Goal: Task Accomplishment & Management: Use online tool/utility

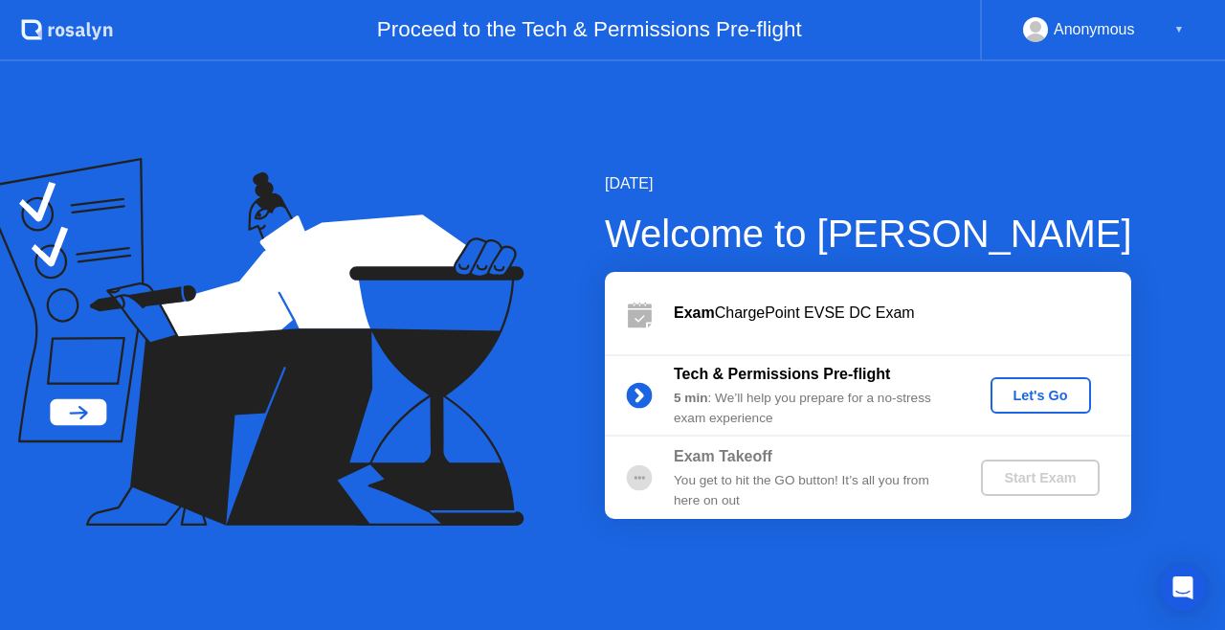
click at [1041, 406] on button "Let's Go" at bounding box center [1041, 395] width 101 height 36
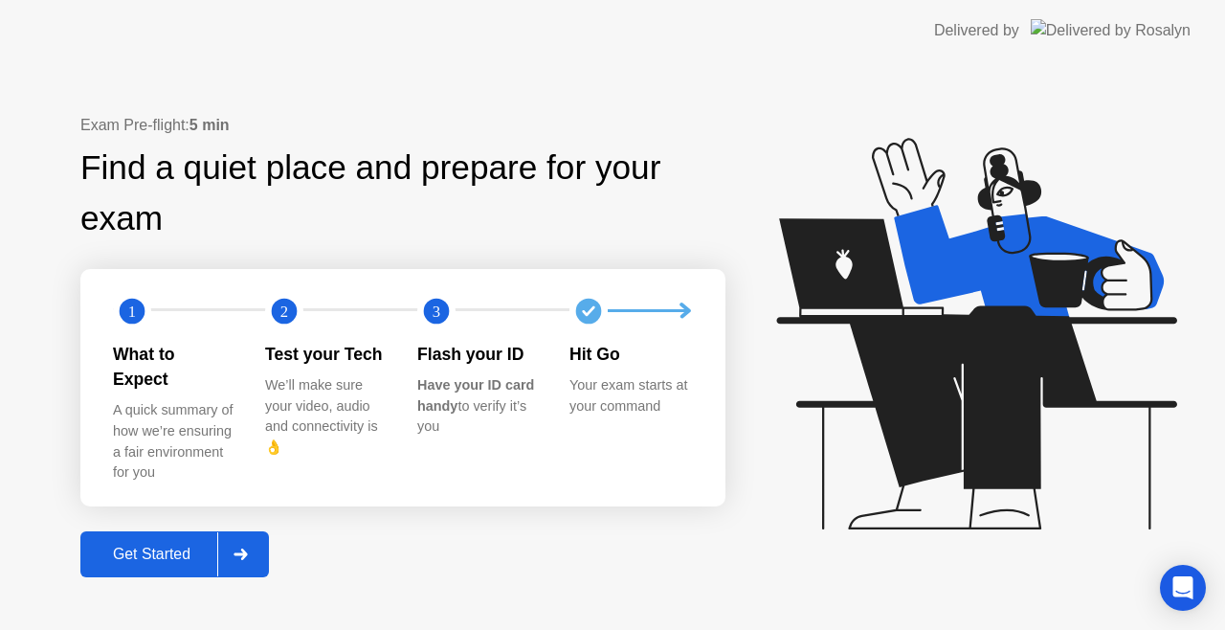
click at [156, 546] on div "Get Started" at bounding box center [151, 554] width 131 height 17
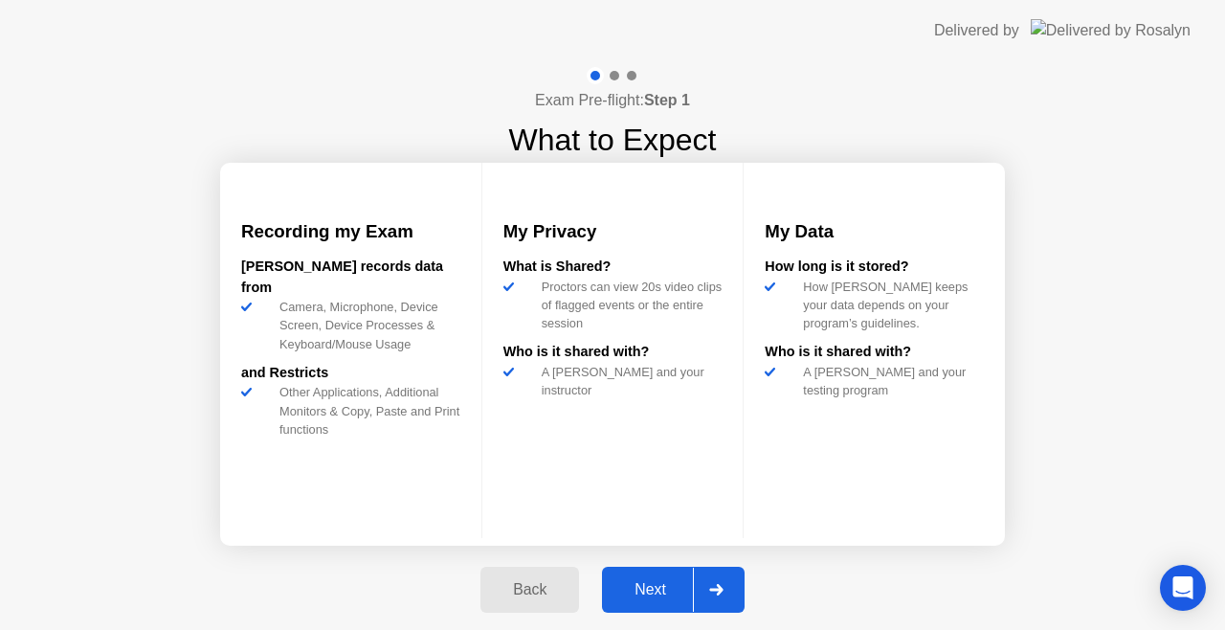
click at [666, 585] on div "Next" at bounding box center [650, 589] width 85 height 17
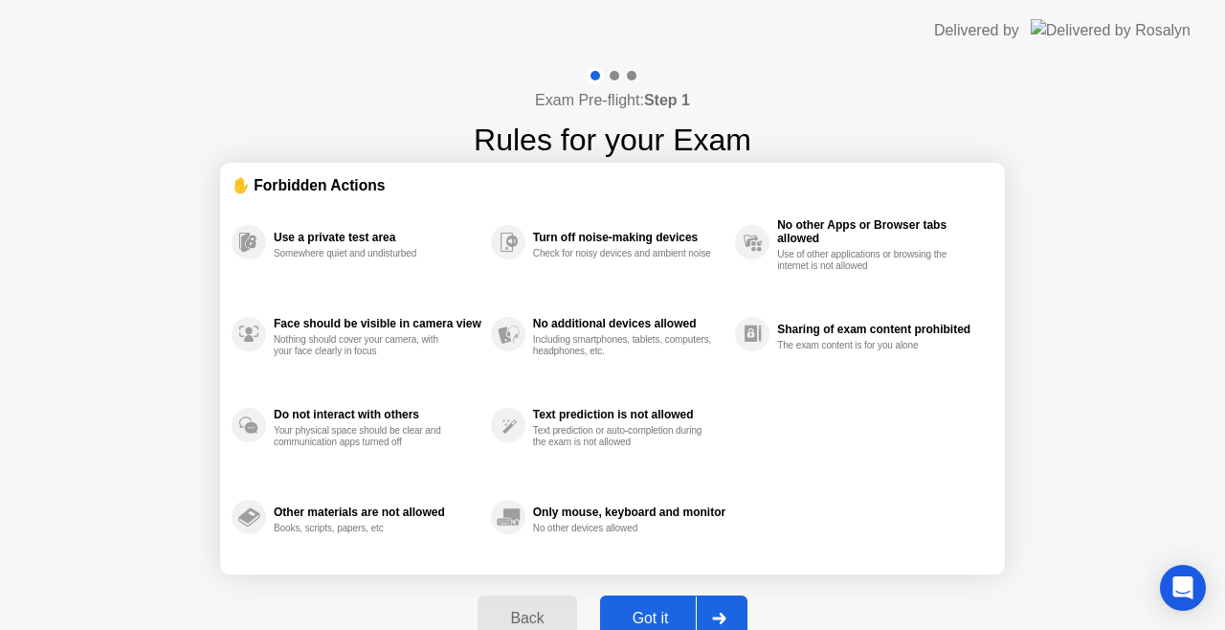
click at [682, 610] on div "Got it" at bounding box center [651, 618] width 90 height 17
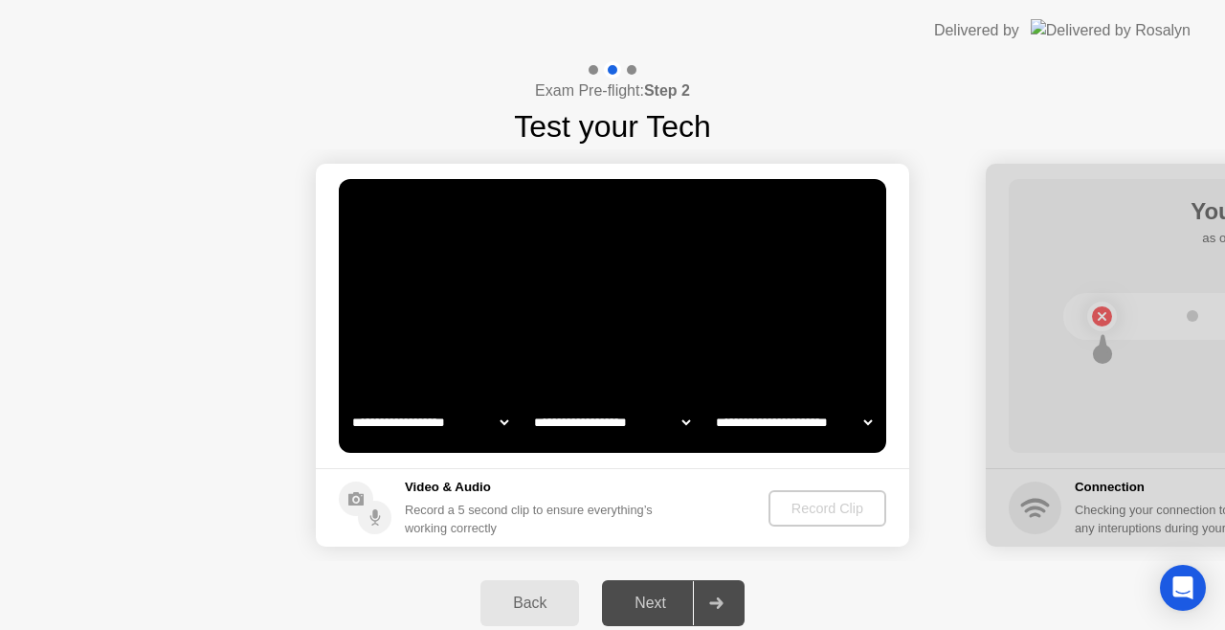
select select "**********"
select select "*******"
click at [829, 507] on div "Record Clip" at bounding box center [828, 508] width 102 height 15
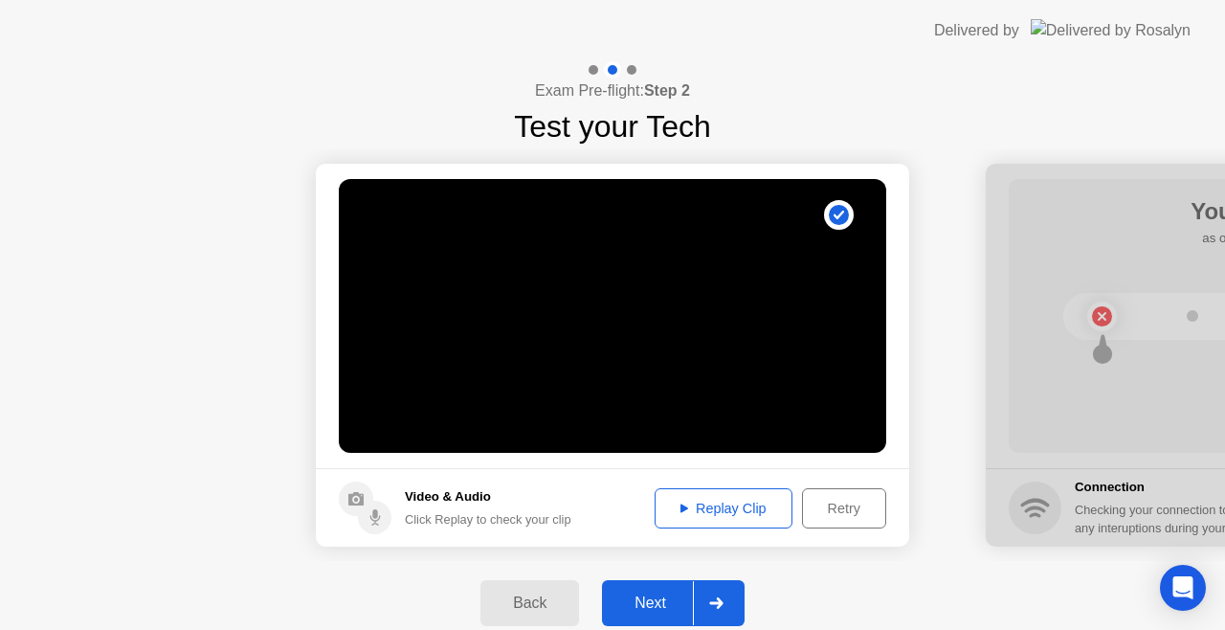
click at [648, 609] on div "Next" at bounding box center [650, 602] width 85 height 17
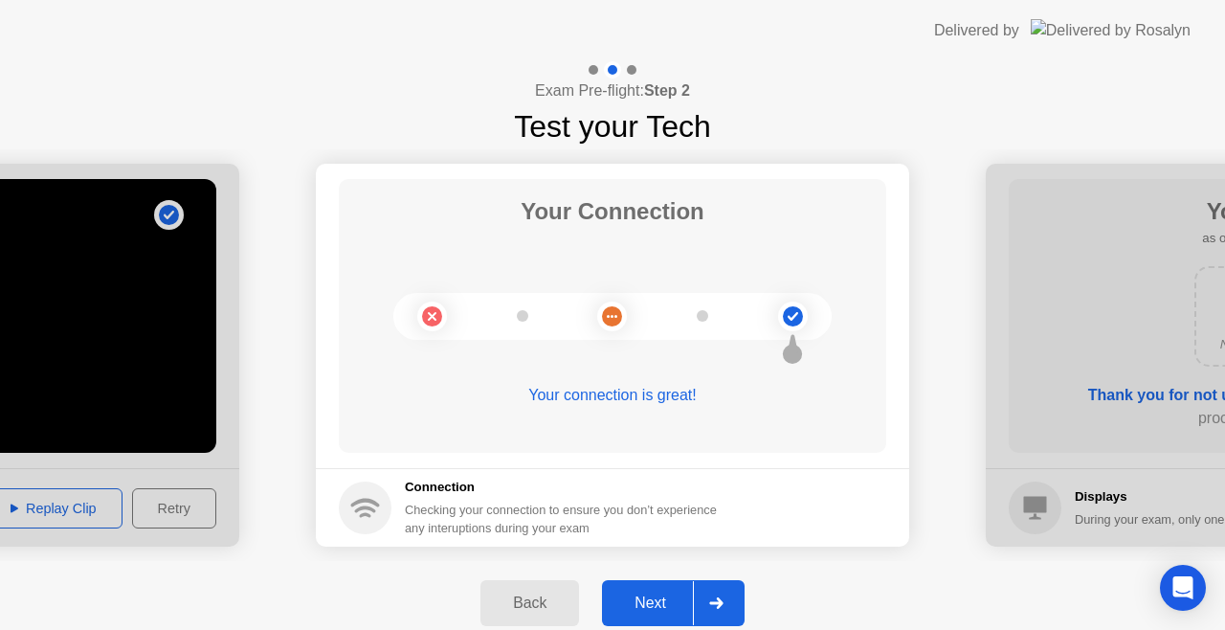
click at [628, 595] on div "Next" at bounding box center [650, 602] width 85 height 17
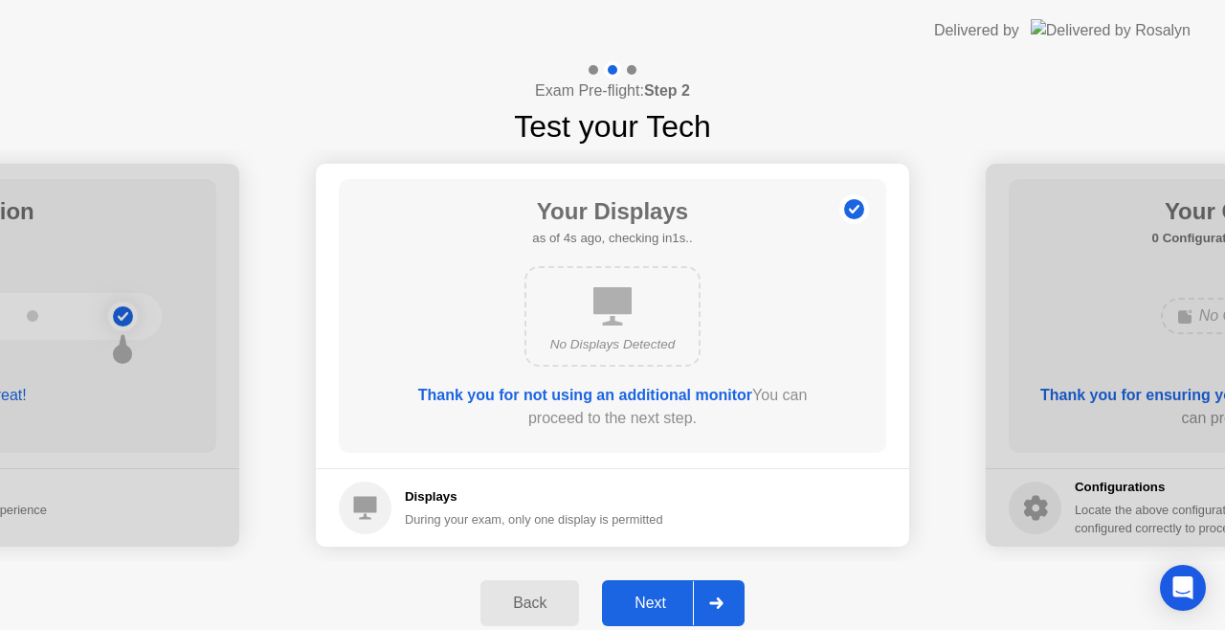
click at [629, 595] on div "Next" at bounding box center [650, 602] width 85 height 17
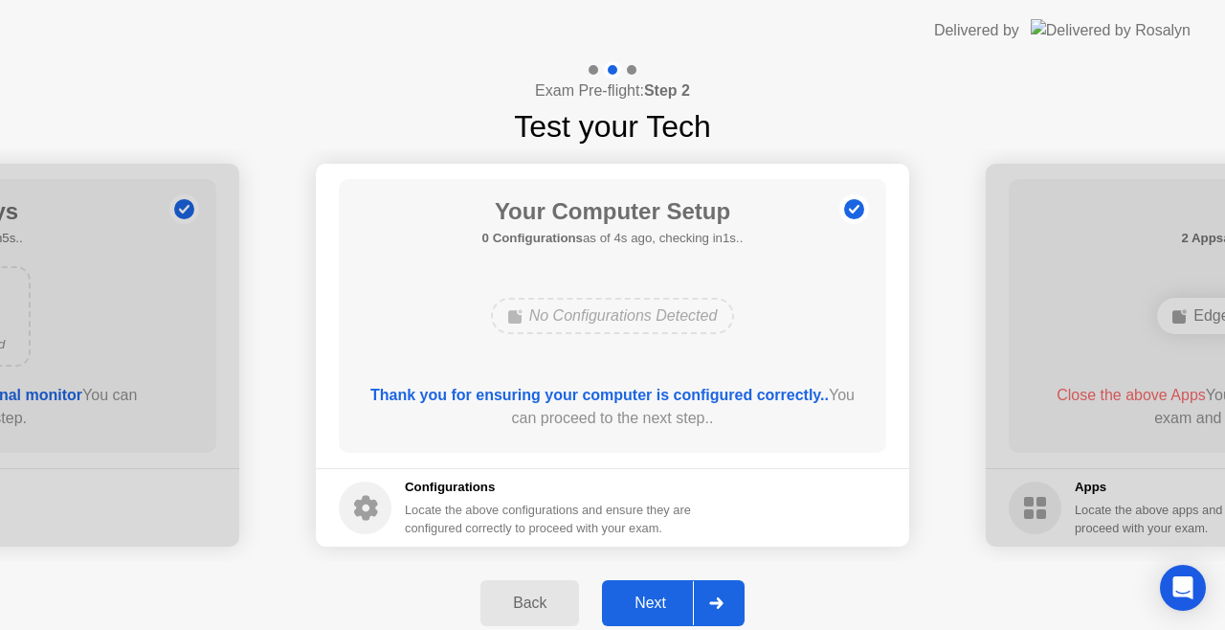
click at [629, 595] on div "Next" at bounding box center [650, 602] width 85 height 17
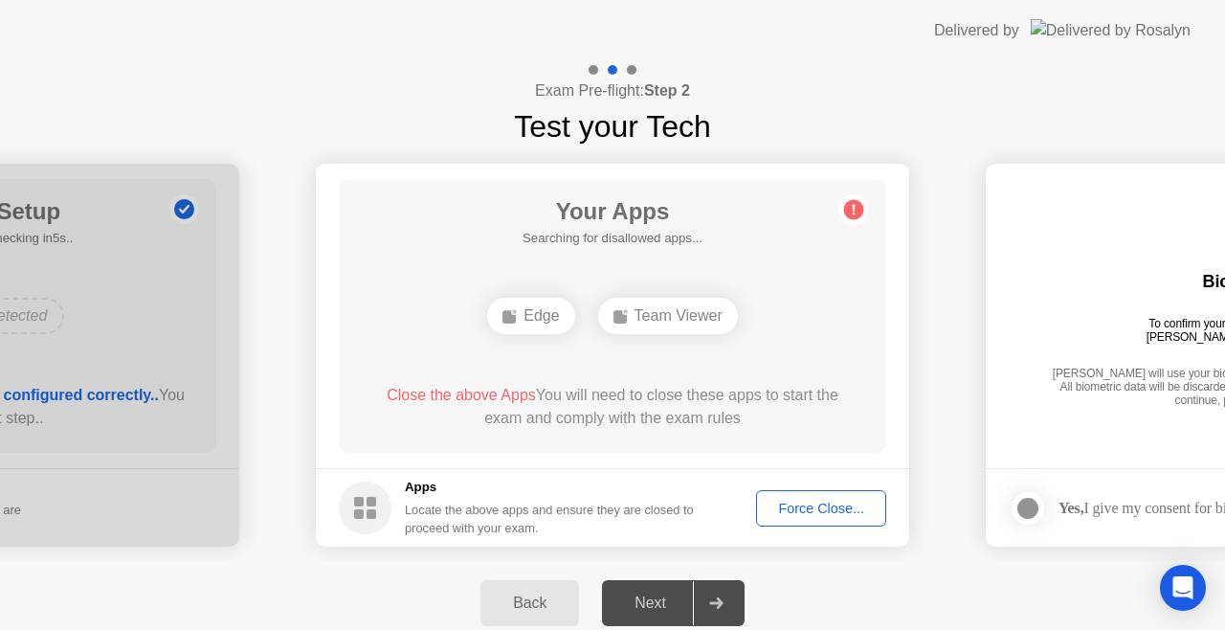
click at [512, 312] on ellipse at bounding box center [515, 312] width 6 height 6
click at [513, 325] on div "Edge" at bounding box center [530, 316] width 87 height 36
click at [527, 314] on div "Edge" at bounding box center [530, 316] width 87 height 36
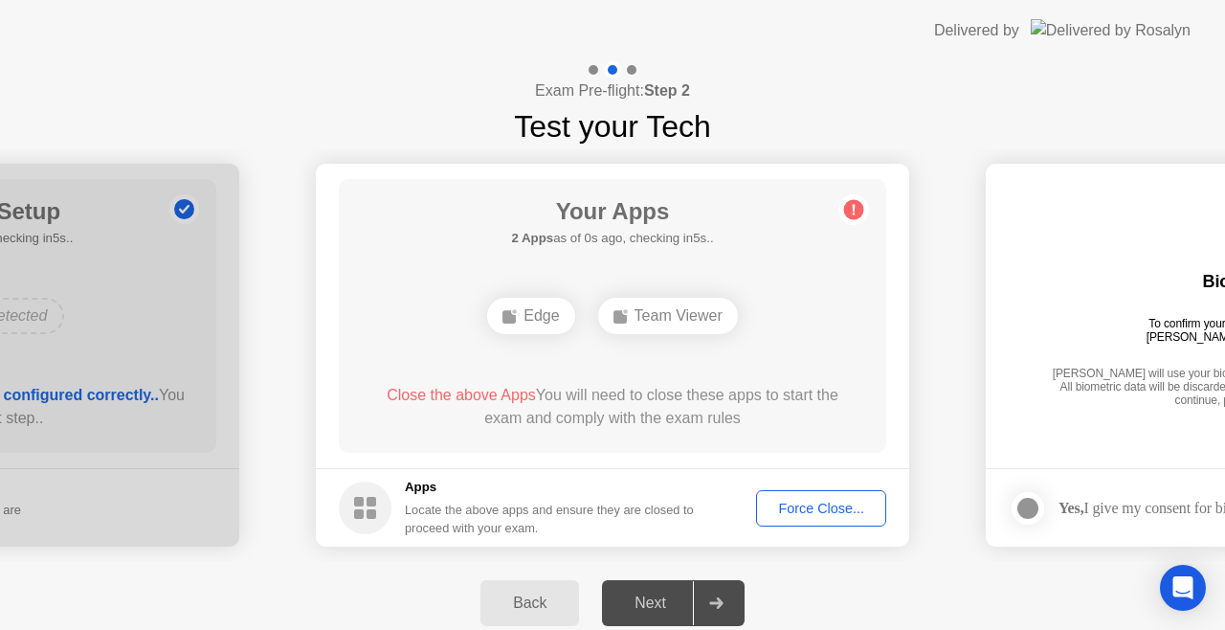
click at [819, 516] on div "Force Close..." at bounding box center [821, 508] width 117 height 15
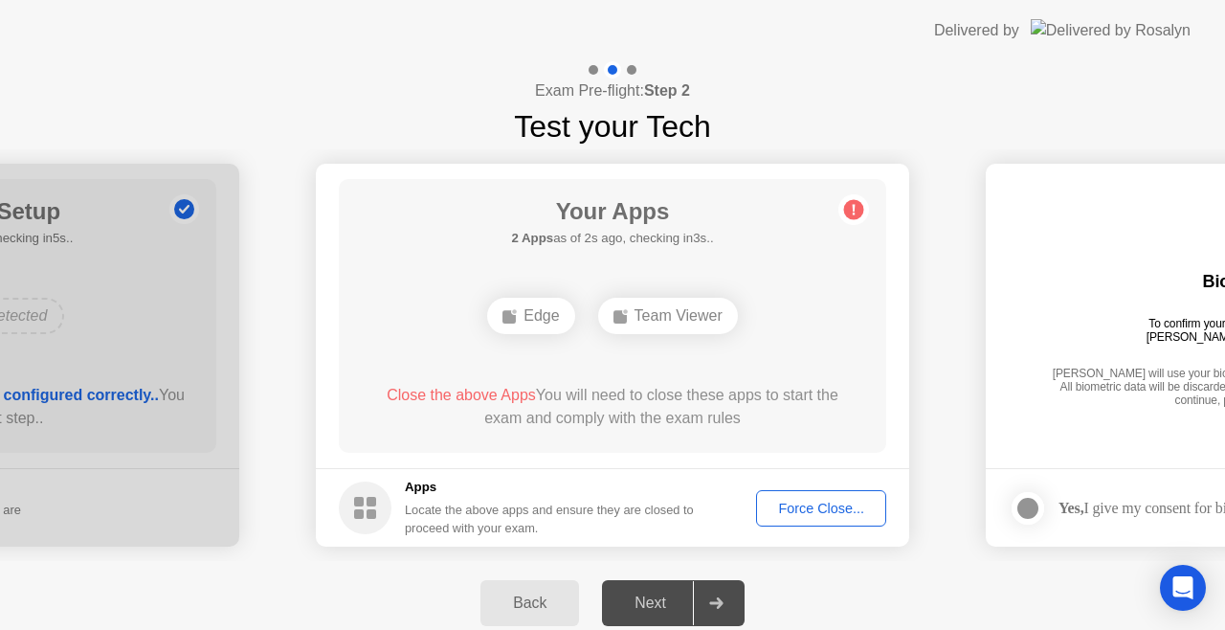
click at [800, 505] on div "Force Close..." at bounding box center [821, 508] width 117 height 15
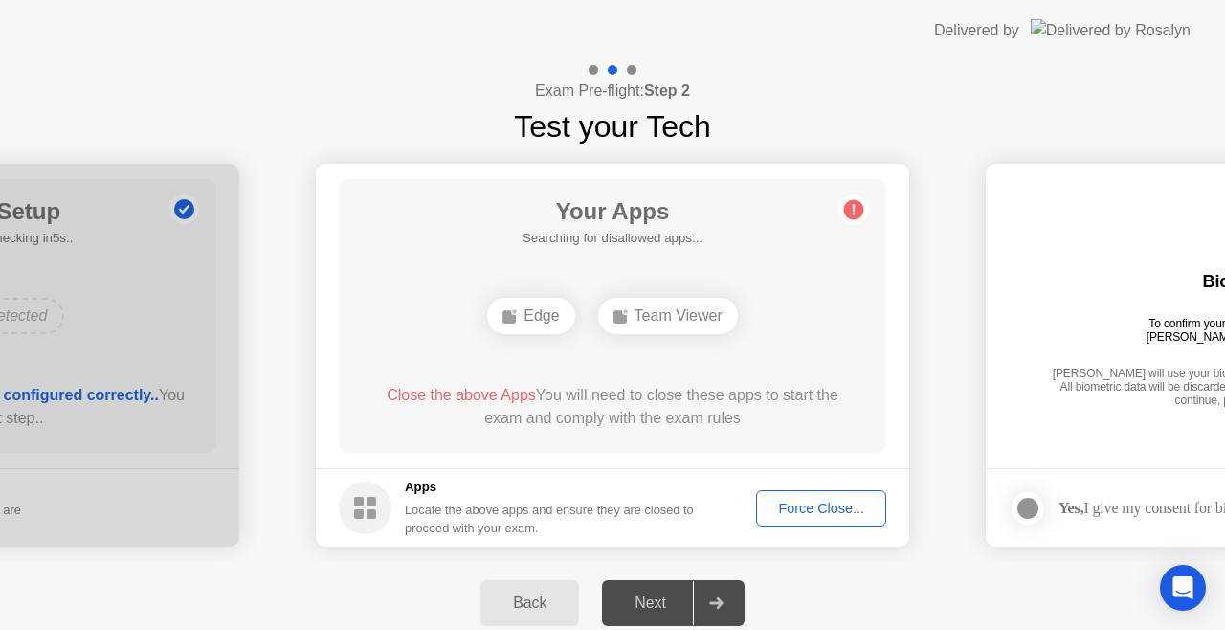
click at [724, 607] on icon at bounding box center [716, 602] width 14 height 11
click at [536, 598] on div "Back" at bounding box center [529, 602] width 87 height 17
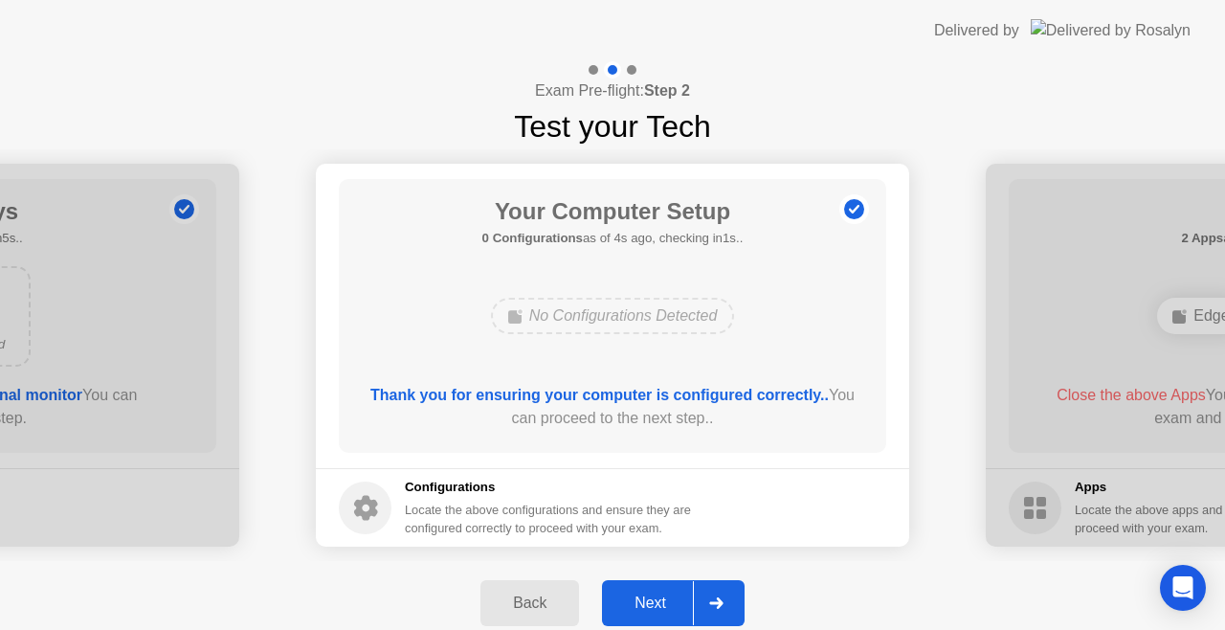
click at [716, 597] on icon at bounding box center [716, 602] width 14 height 11
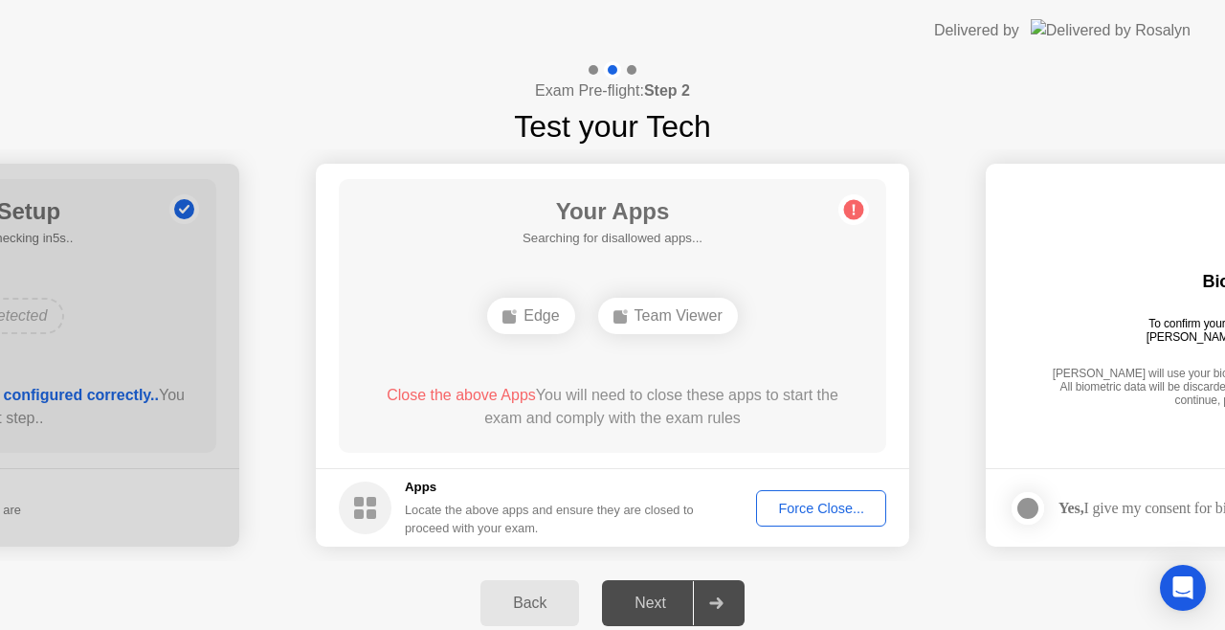
click at [716, 597] on icon at bounding box center [716, 602] width 14 height 11
click at [1175, 585] on icon "Open Intercom Messenger" at bounding box center [1183, 587] width 22 height 25
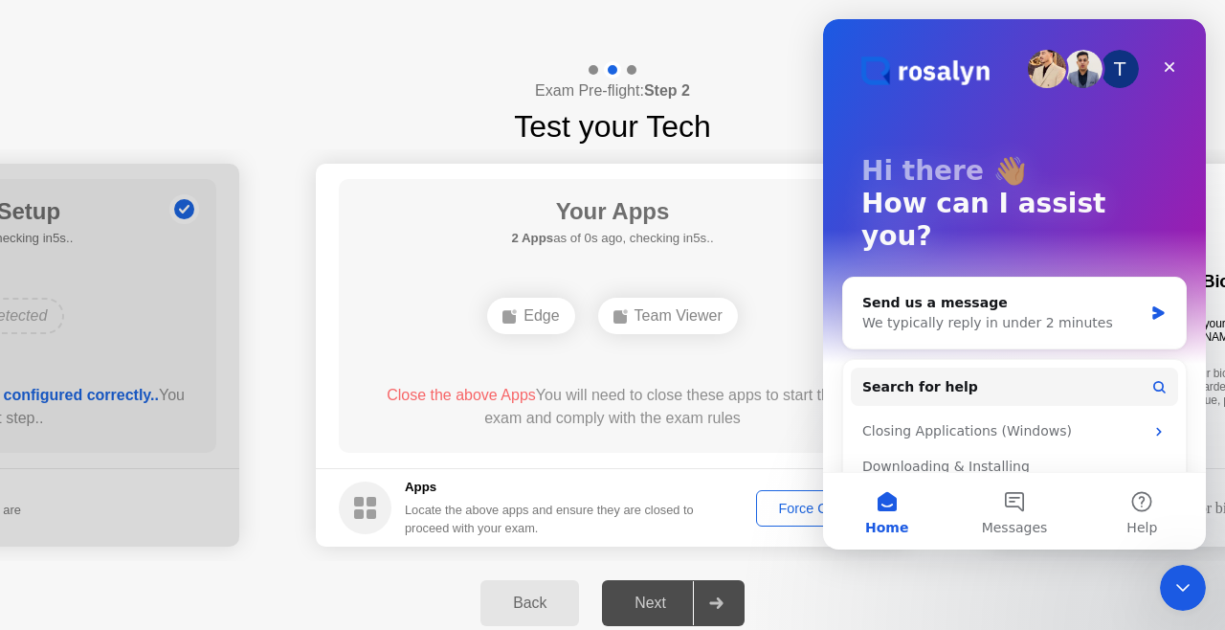
click at [750, 14] on header "Delivered by" at bounding box center [612, 30] width 1225 height 61
click at [408, 101] on div "Exam Pre-flight: Step 2 Test your Tech" at bounding box center [612, 105] width 1225 height 88
click at [1168, 72] on icon "Close" at bounding box center [1169, 66] width 15 height 15
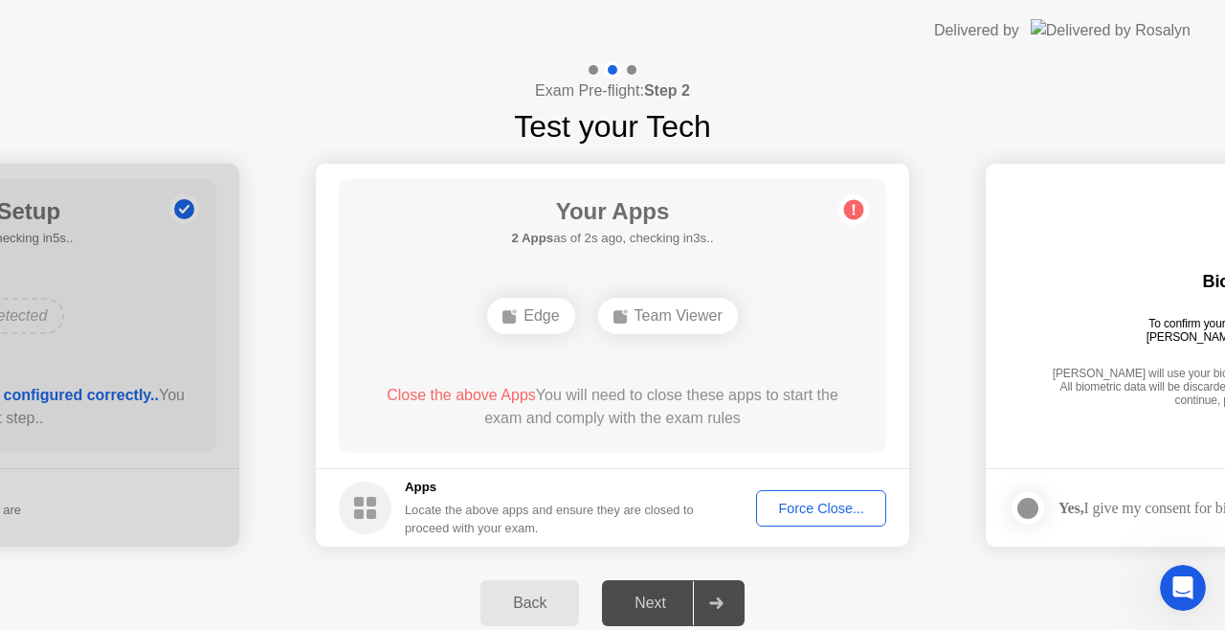
click at [858, 210] on circle at bounding box center [854, 210] width 20 height 20
click at [787, 379] on div "Your Apps Searching for disallowed apps... Team Viewer Close the above App You …" at bounding box center [613, 316] width 548 height 274
click at [345, 538] on footer "Apps Locate the above apps and ensure they are closed to proceed with your exam…" at bounding box center [612, 507] width 593 height 78
click at [844, 504] on div "Force Close..." at bounding box center [821, 508] width 117 height 15
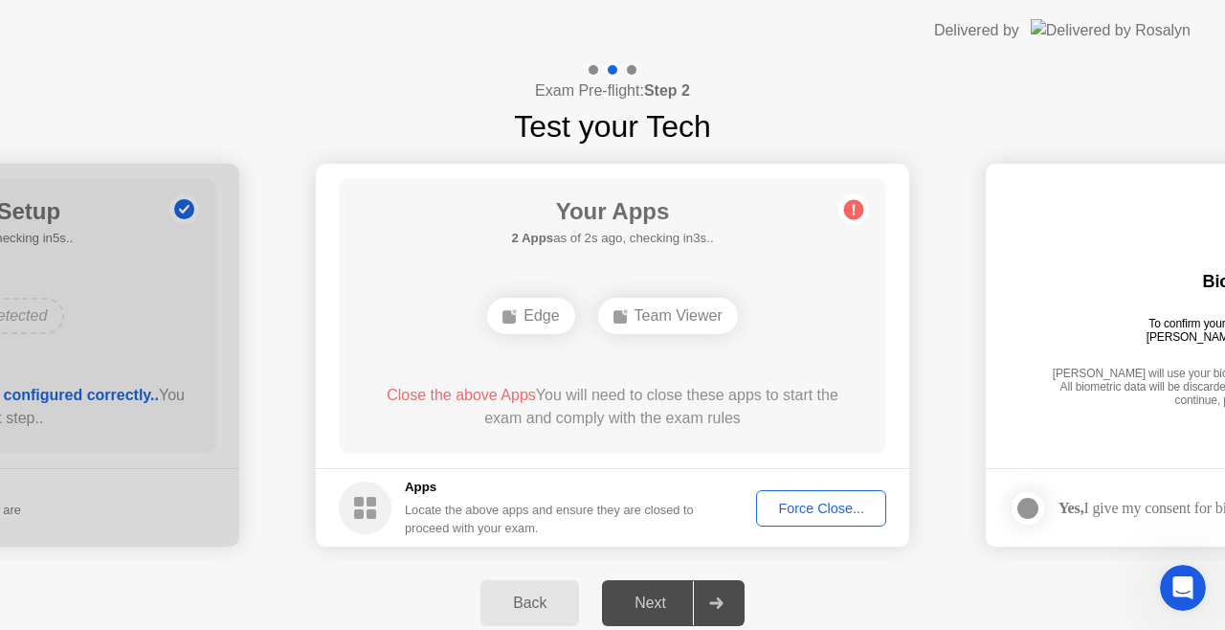
drag, startPoint x: 1126, startPoint y: 484, endPoint x: 814, endPoint y: 463, distance: 312.8
click at [667, 602] on div "Next" at bounding box center [650, 602] width 85 height 17
click at [667, 601] on div "Next" at bounding box center [650, 602] width 85 height 17
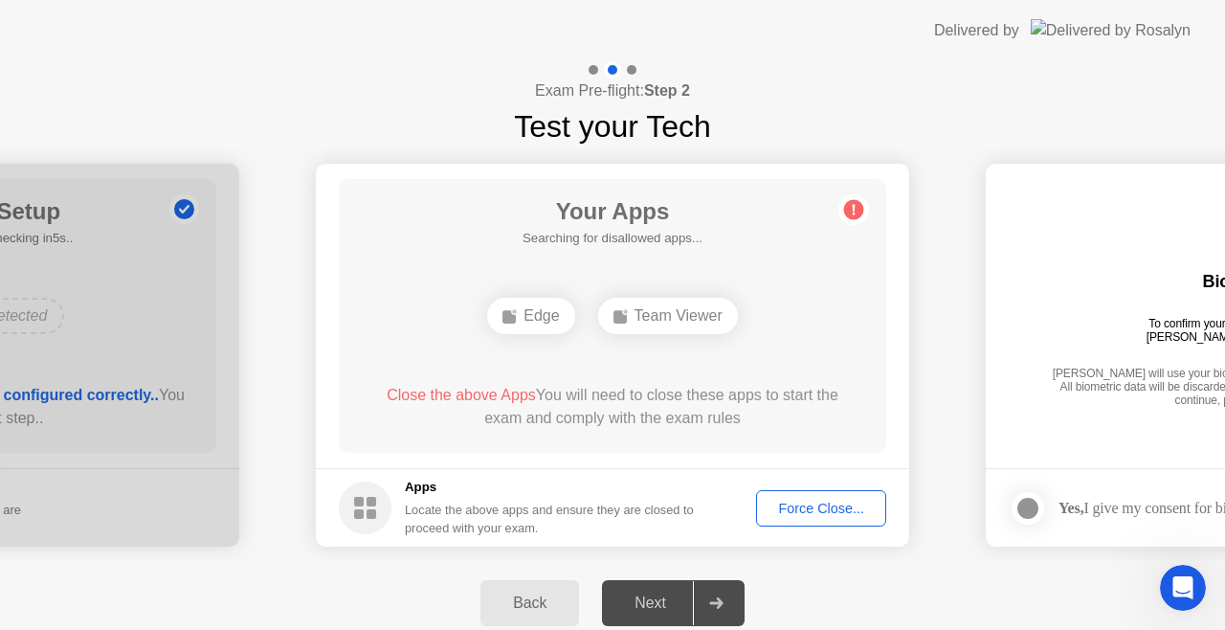
click at [821, 507] on div "Force Close..." at bounding box center [821, 508] width 117 height 15
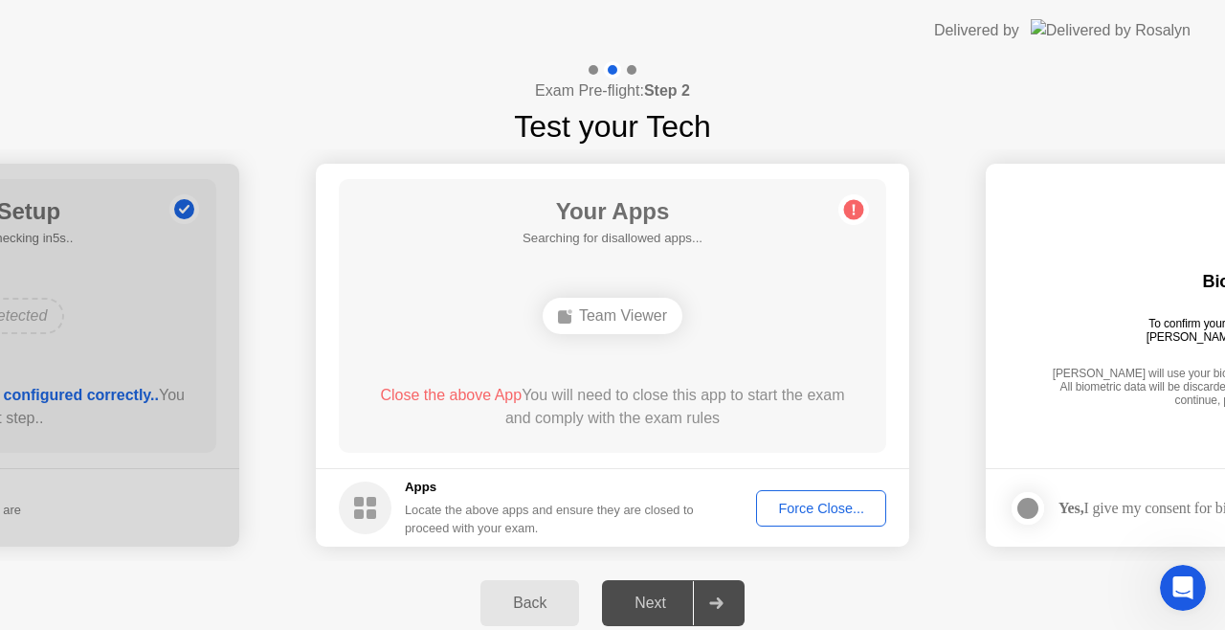
click at [366, 502] on circle at bounding box center [365, 508] width 53 height 53
click at [633, 320] on div "Team Viewer" at bounding box center [613, 316] width 140 height 36
click at [806, 510] on div "Force Close..." at bounding box center [821, 508] width 117 height 15
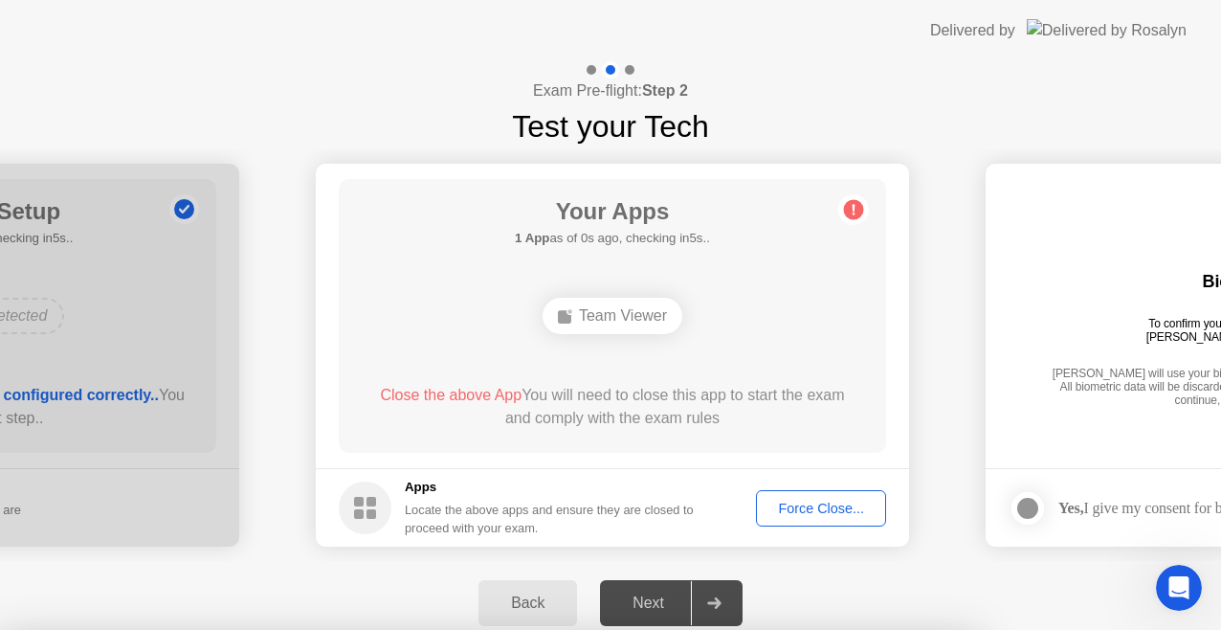
click at [1158, 629] on div at bounding box center [610, 630] width 1221 height 0
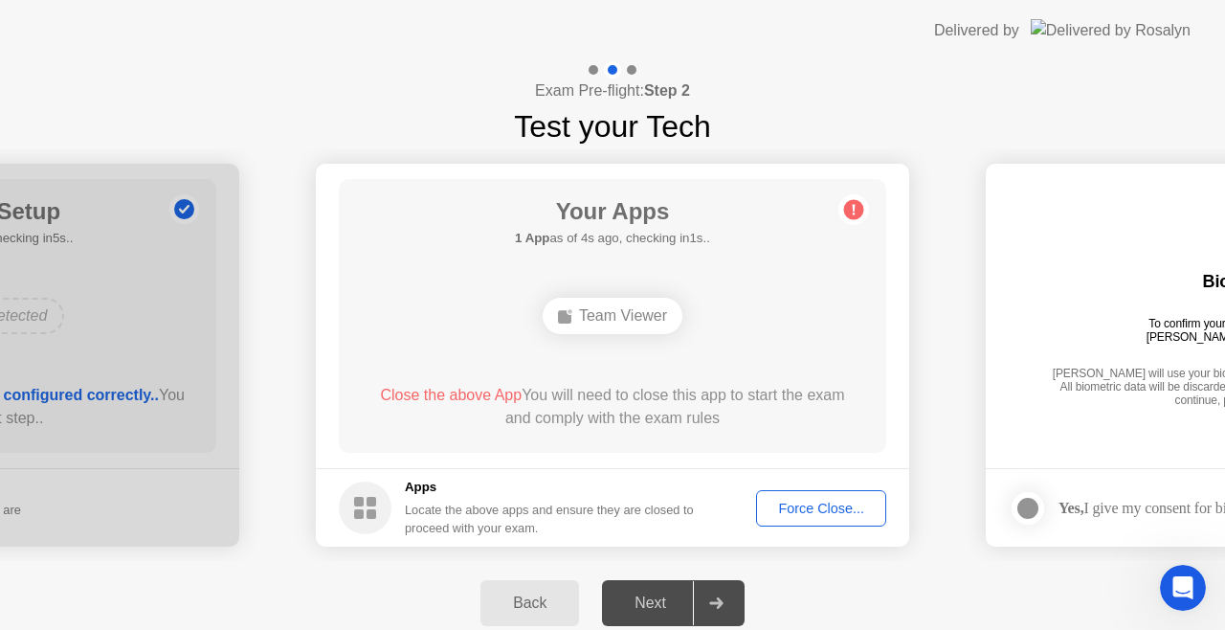
click at [632, 73] on div at bounding box center [632, 70] width 10 height 10
click at [525, 612] on div "Back" at bounding box center [529, 602] width 87 height 17
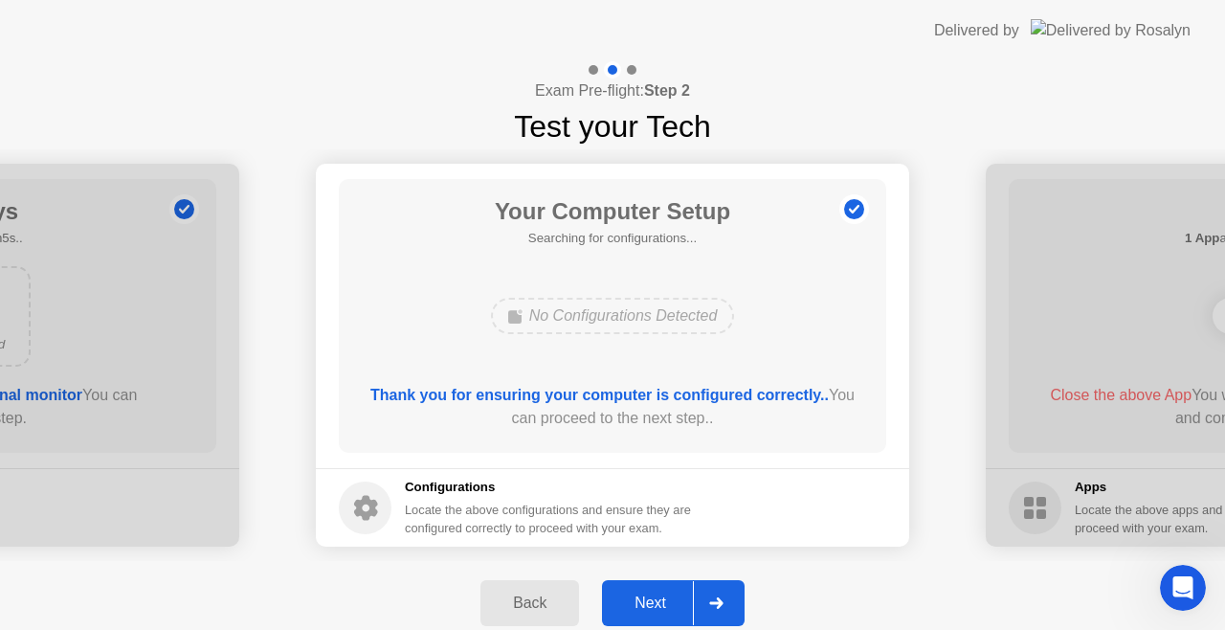
click at [525, 612] on div "Back" at bounding box center [529, 602] width 87 height 17
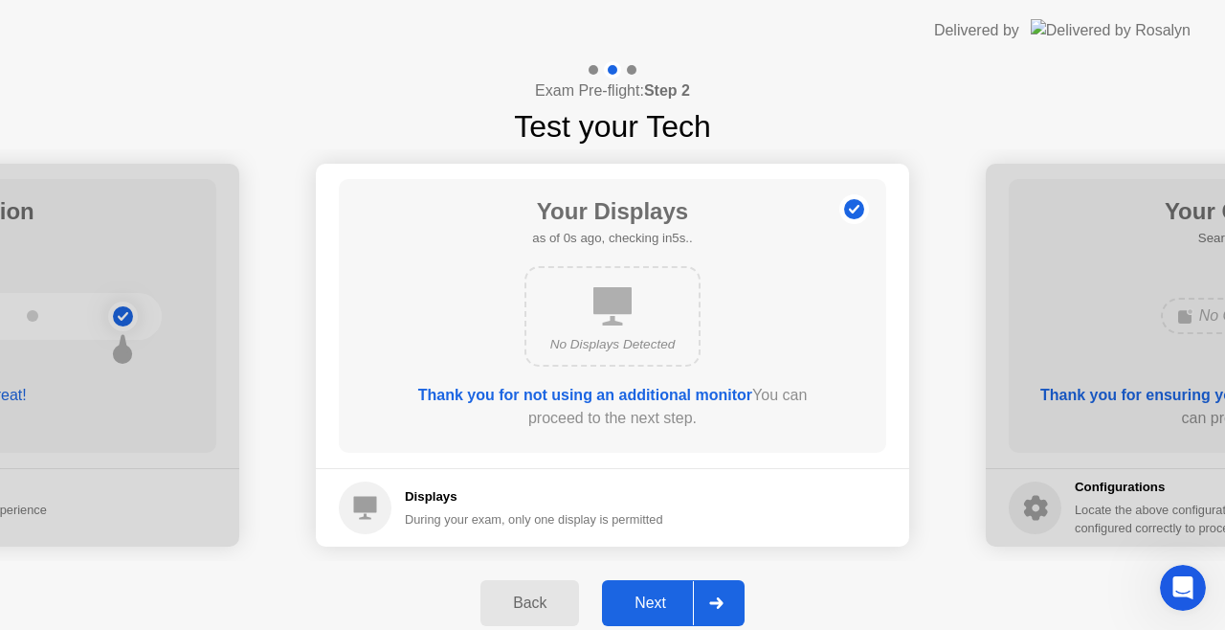
click at [525, 612] on div "Back" at bounding box center [529, 602] width 87 height 17
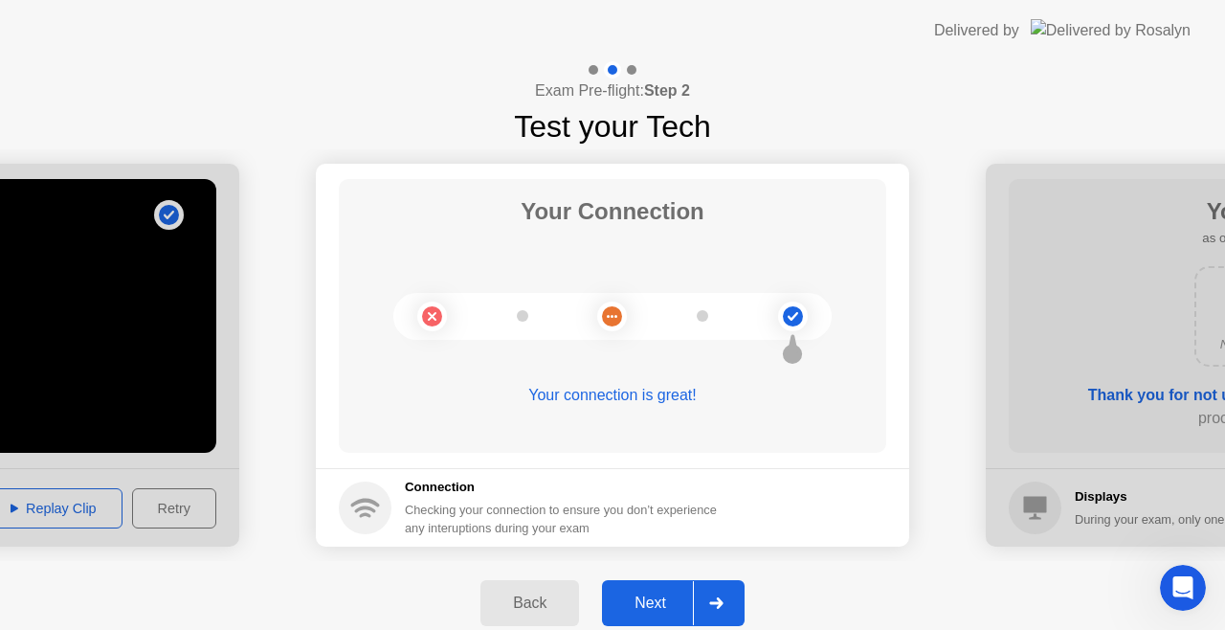
click at [529, 604] on div "Back" at bounding box center [529, 602] width 87 height 17
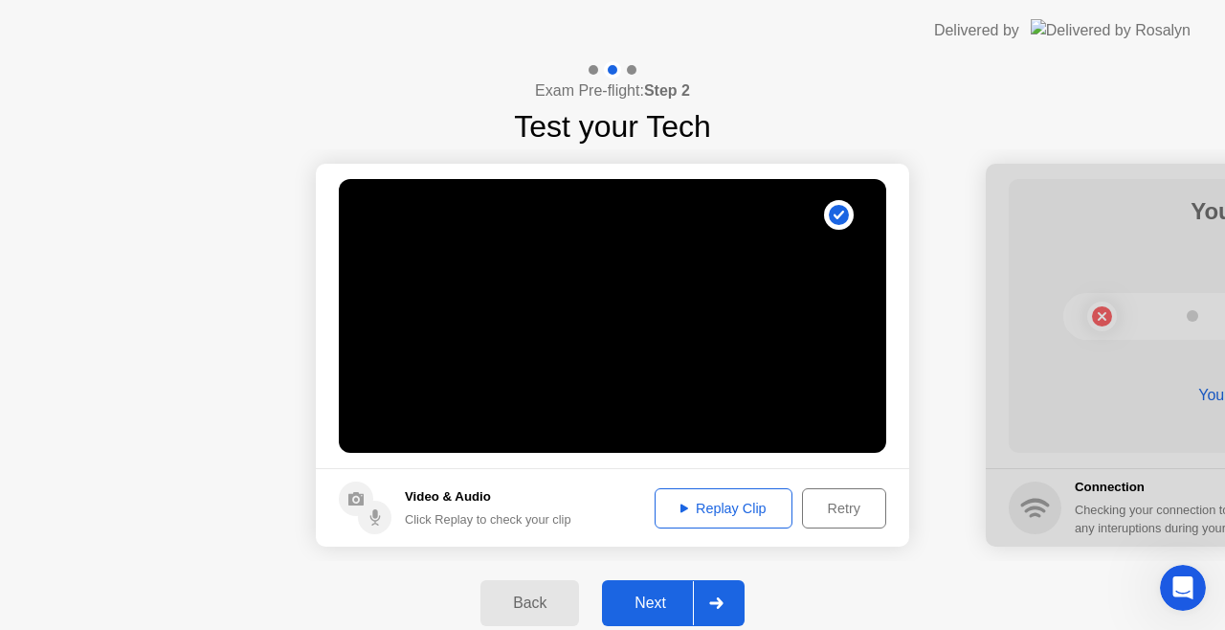
click at [532, 594] on div "Back" at bounding box center [529, 602] width 87 height 17
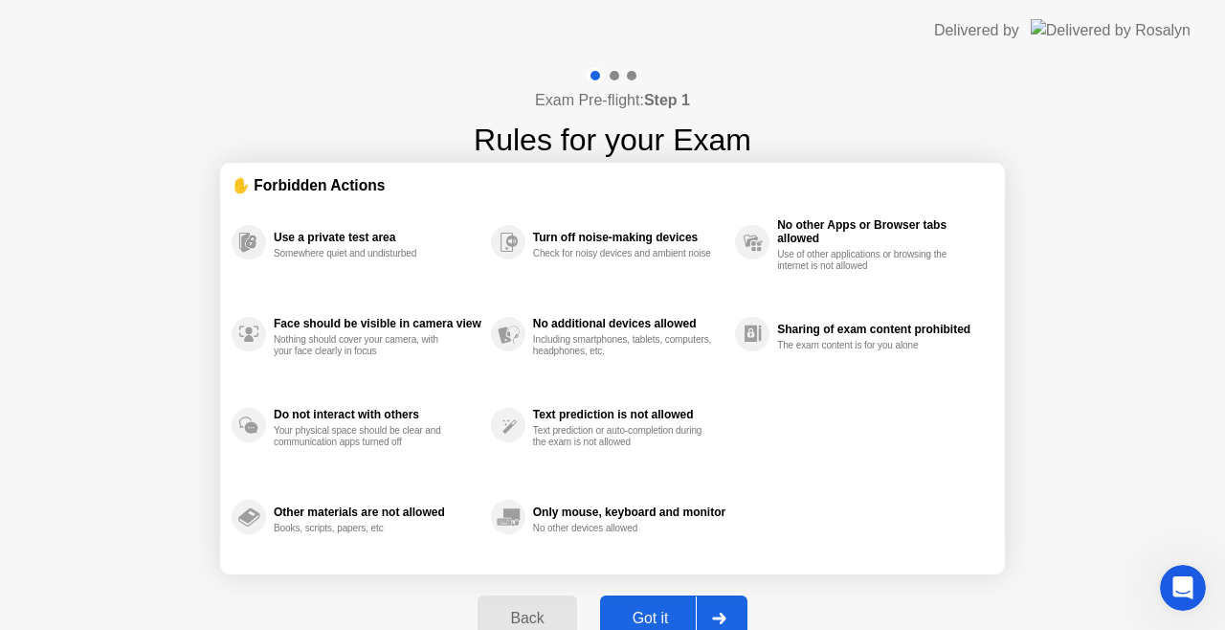
click at [661, 603] on button "Got it" at bounding box center [673, 618] width 147 height 46
select select "**********"
select select "*******"
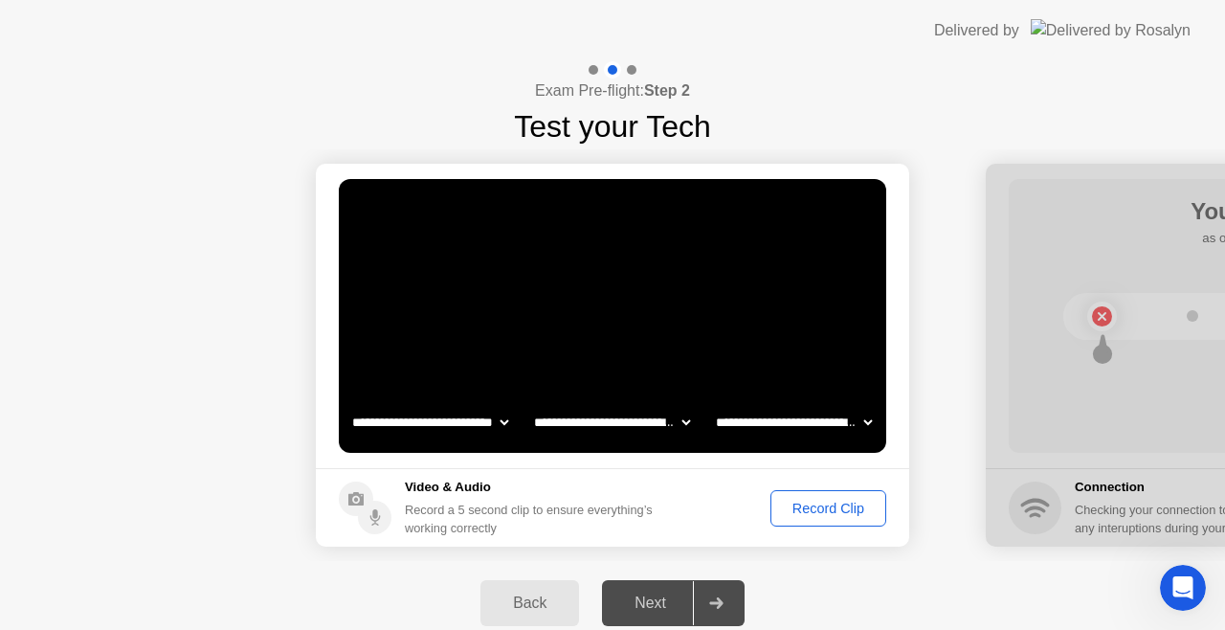
click at [817, 514] on div "Record Clip" at bounding box center [828, 508] width 102 height 15
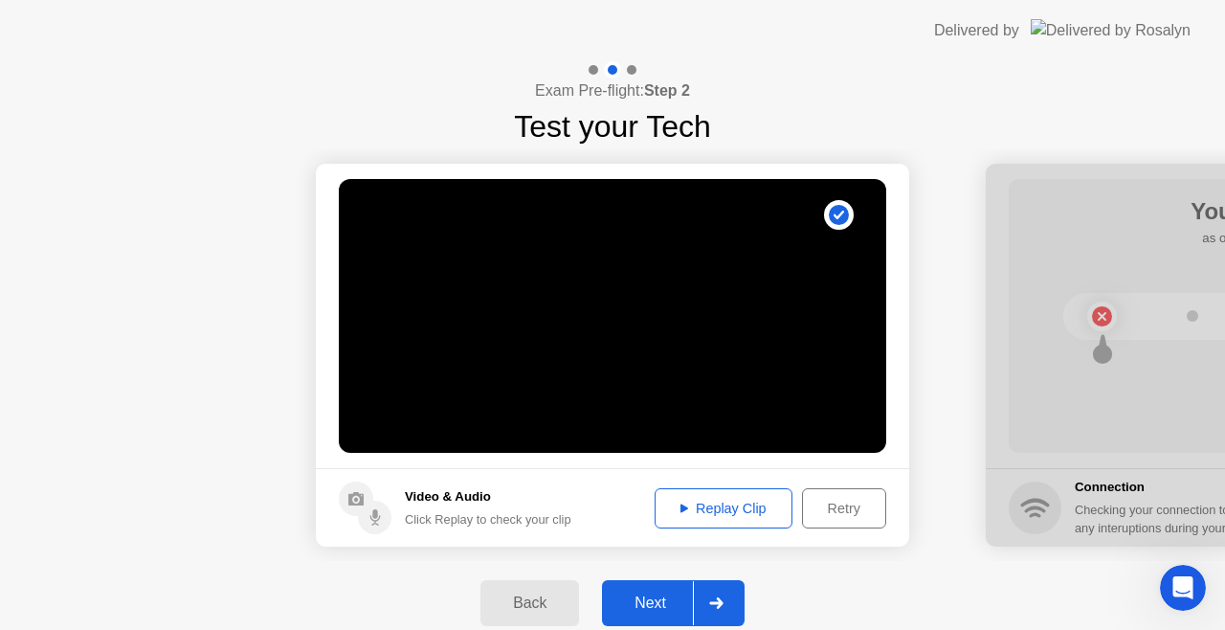
click at [728, 603] on div at bounding box center [716, 603] width 46 height 44
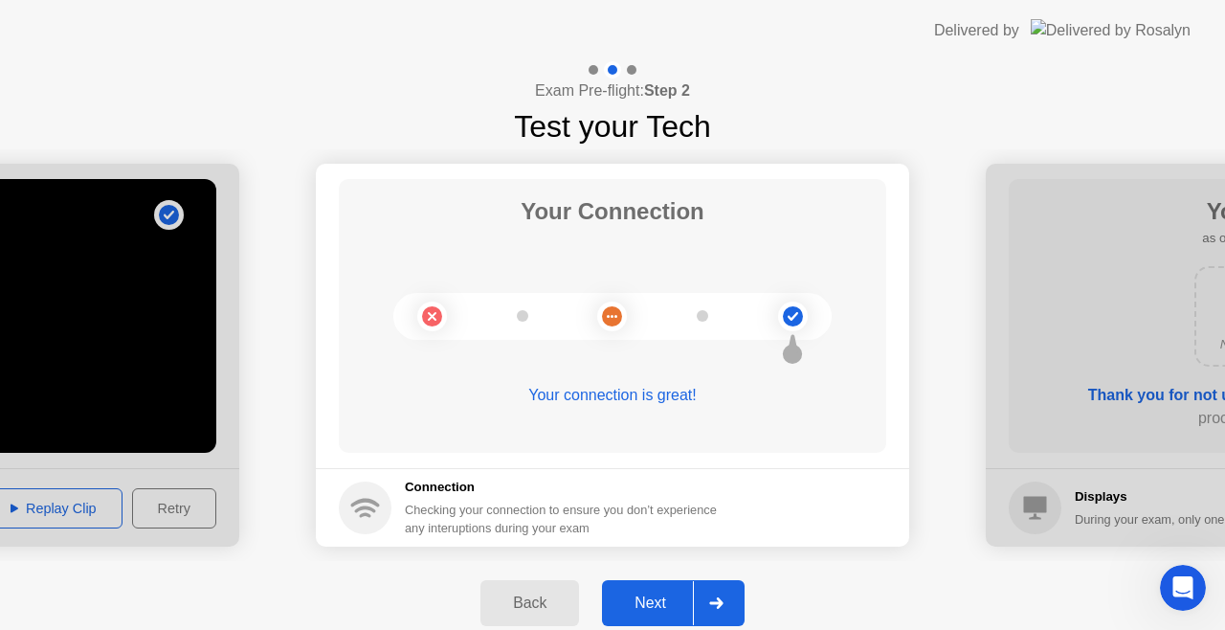
click at [721, 603] on icon at bounding box center [715, 602] width 13 height 11
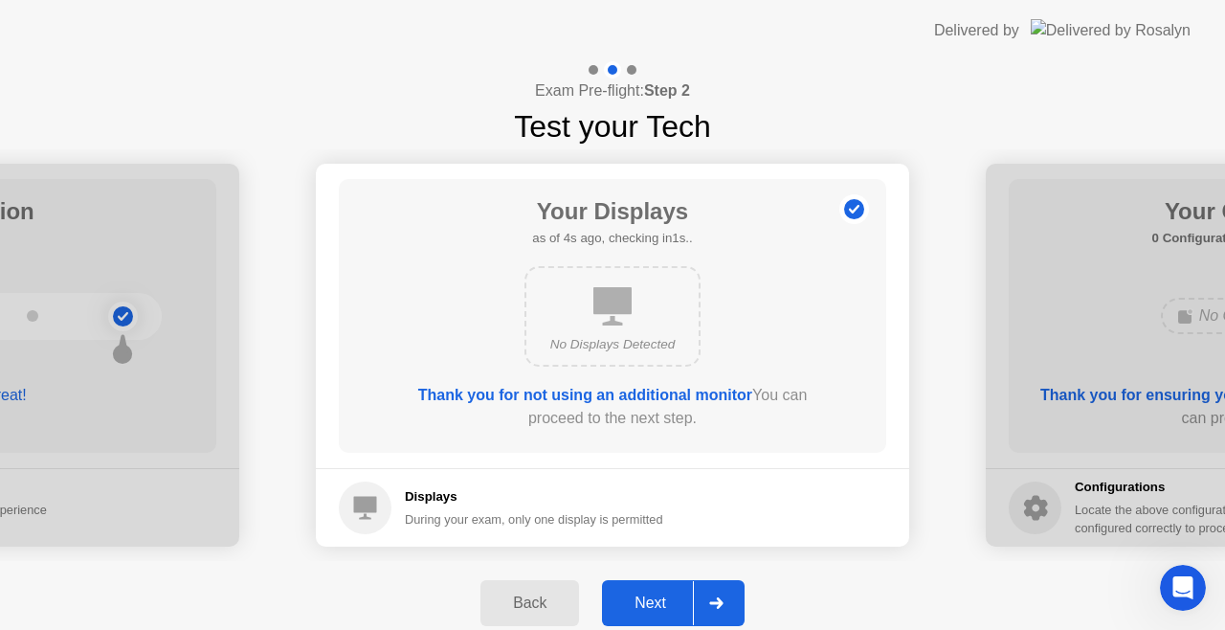
click at [721, 603] on icon at bounding box center [715, 602] width 13 height 11
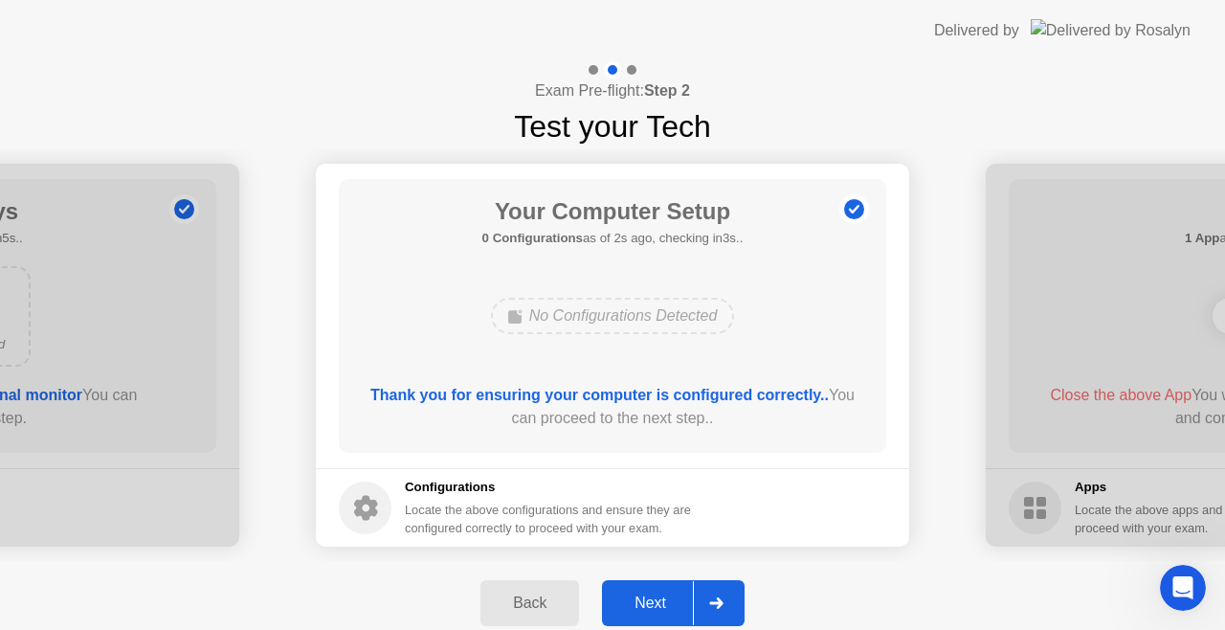
click at [721, 603] on icon at bounding box center [715, 602] width 13 height 11
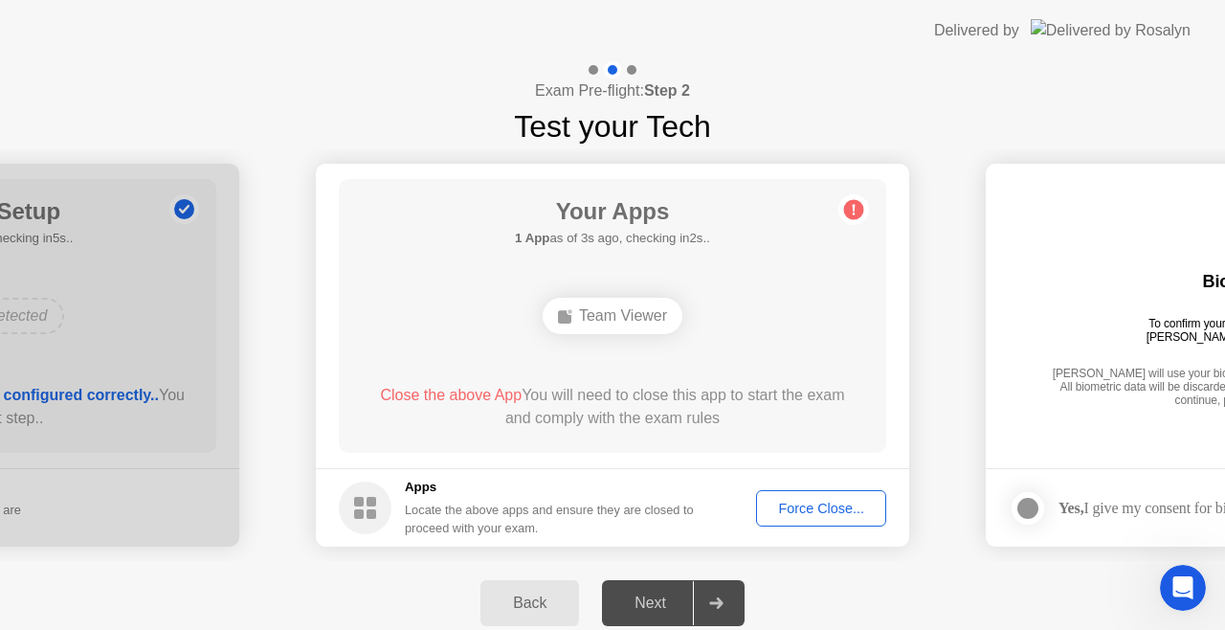
click at [580, 313] on div "Team Viewer" at bounding box center [613, 316] width 140 height 36
click at [616, 304] on div "Team Viewer" at bounding box center [613, 316] width 140 height 36
click at [603, 317] on div "Team Viewer" at bounding box center [613, 316] width 140 height 36
click at [602, 318] on div "Team Viewer" at bounding box center [613, 316] width 140 height 36
click at [601, 320] on div "Team Viewer" at bounding box center [613, 316] width 140 height 36
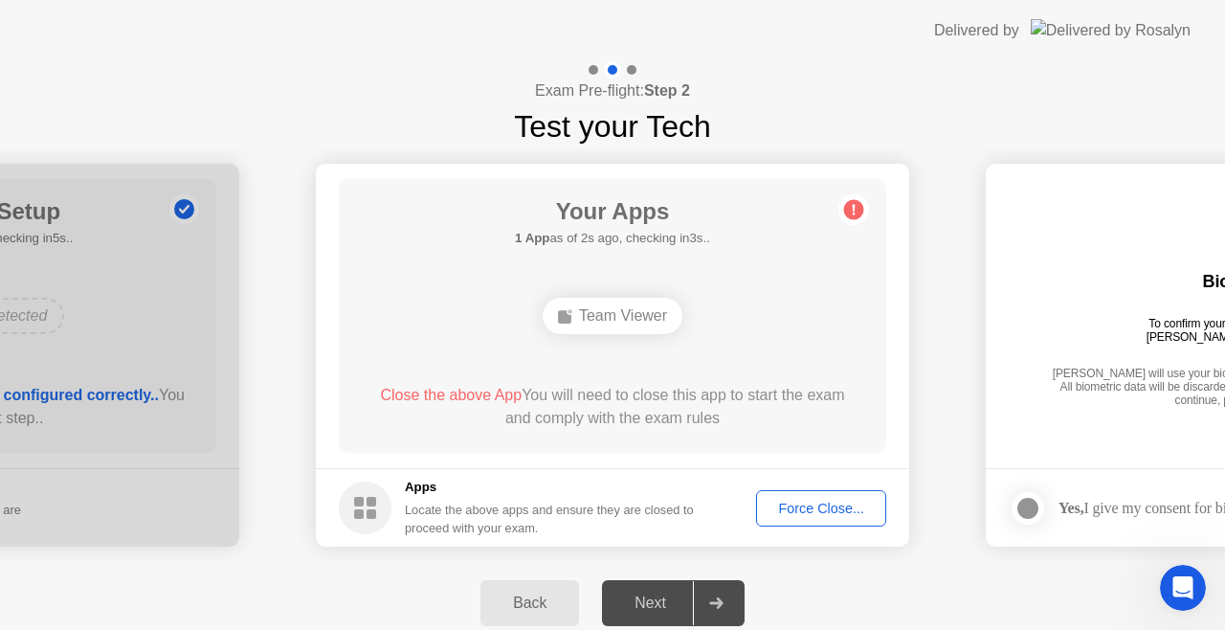
click at [655, 612] on div "Next" at bounding box center [650, 602] width 85 height 17
click at [727, 597] on div at bounding box center [716, 603] width 46 height 44
drag, startPoint x: 723, startPoint y: 577, endPoint x: 645, endPoint y: 527, distance: 92.1
click at [687, 548] on div "**********" at bounding box center [612, 353] width 1225 height 584
click at [415, 394] on span "Close the above App" at bounding box center [451, 395] width 142 height 16
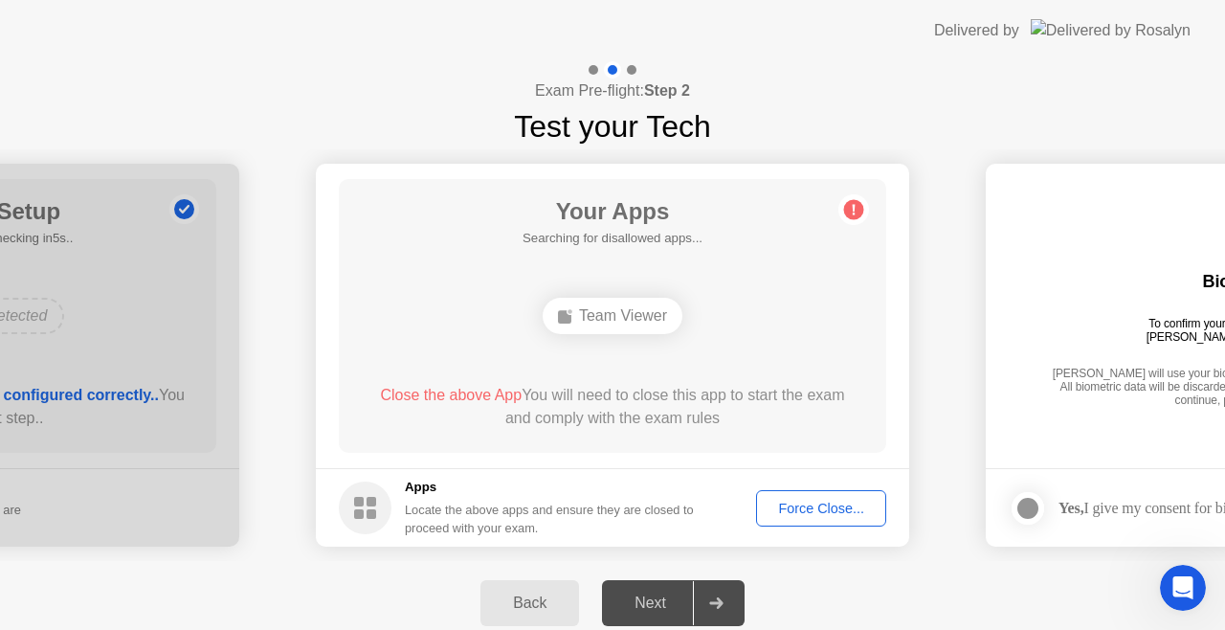
click at [842, 502] on div "Force Close..." at bounding box center [821, 508] width 117 height 15
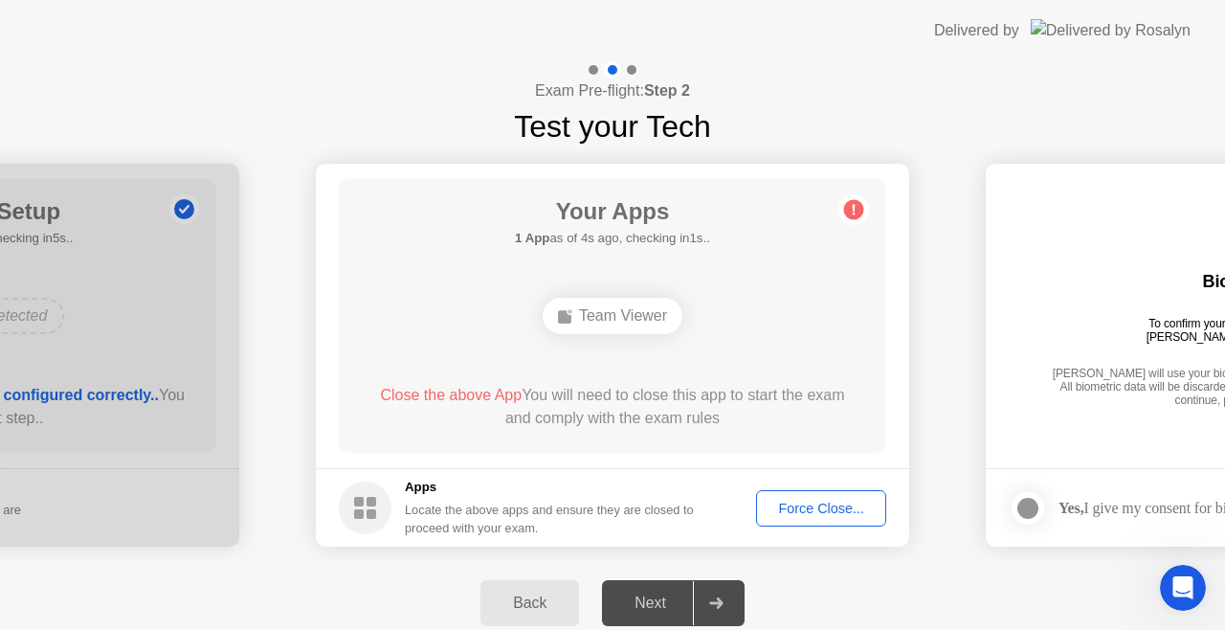
click at [787, 502] on div "Force Close..." at bounding box center [821, 508] width 117 height 15
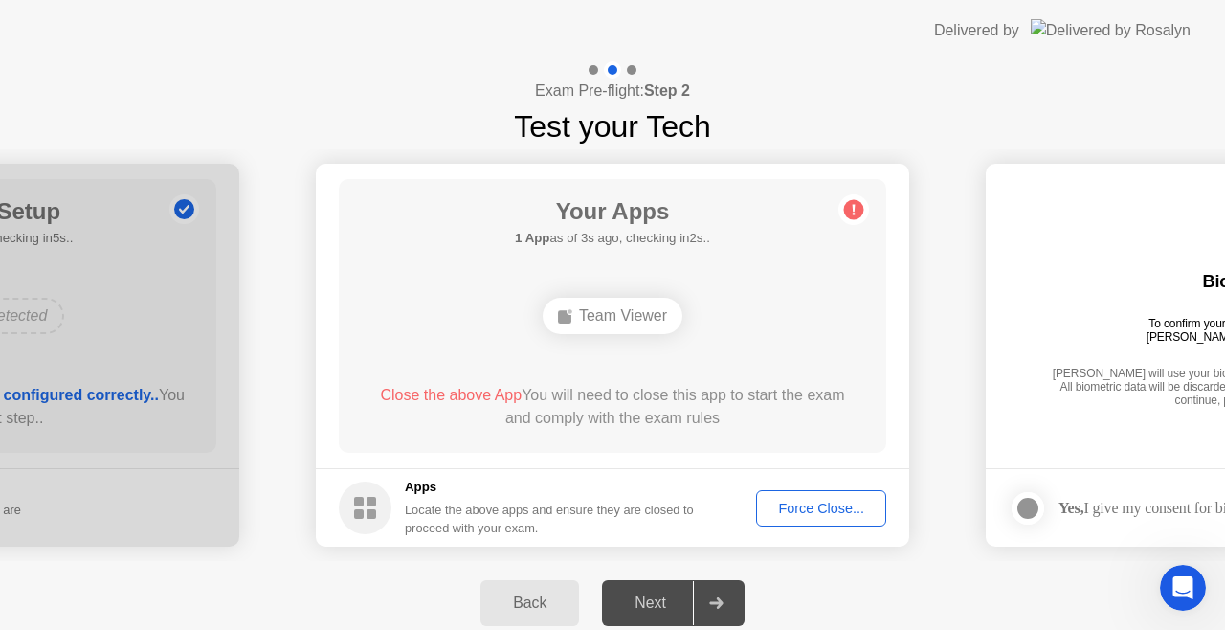
click at [557, 623] on button "Back" at bounding box center [530, 603] width 99 height 46
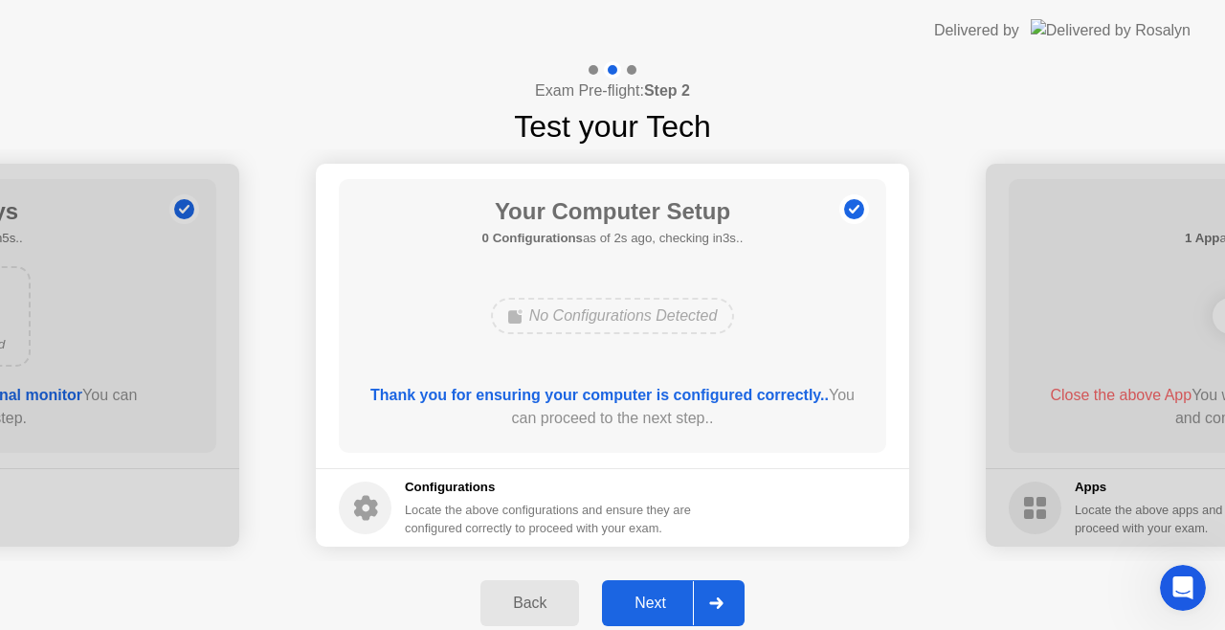
click at [738, 601] on div at bounding box center [716, 603] width 46 height 44
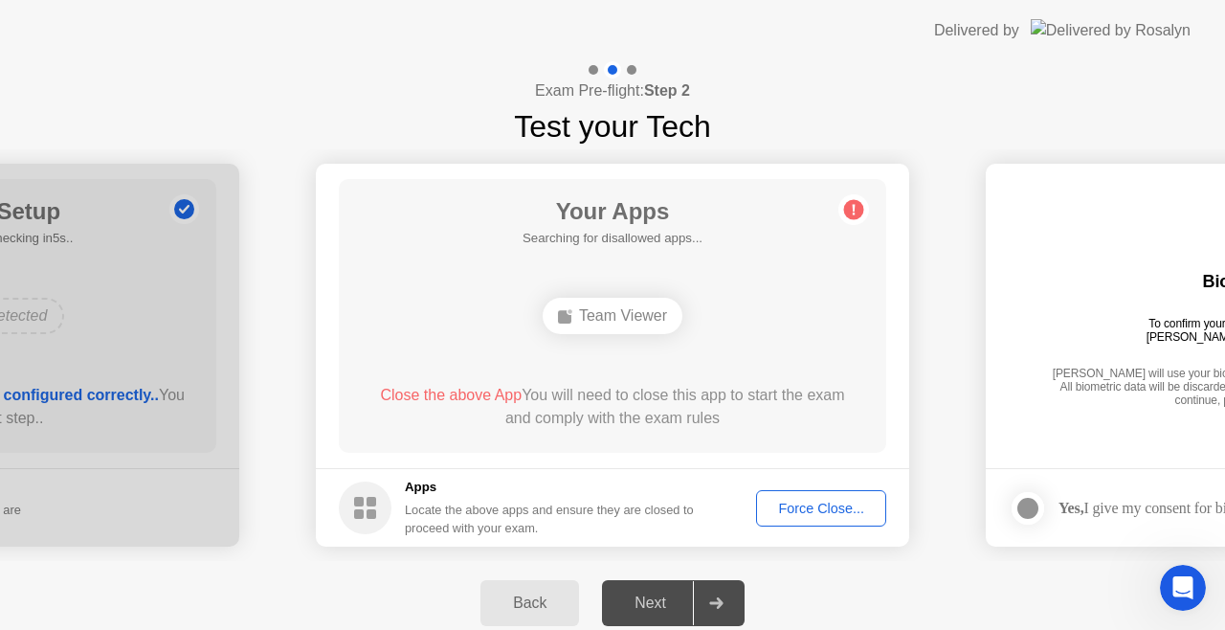
click at [1037, 510] on div at bounding box center [1028, 508] width 23 height 23
click at [1038, 510] on div at bounding box center [1028, 508] width 23 height 23
click at [1035, 511] on div at bounding box center [1028, 508] width 23 height 23
drag, startPoint x: 1204, startPoint y: 468, endPoint x: 1075, endPoint y: 465, distance: 129.3
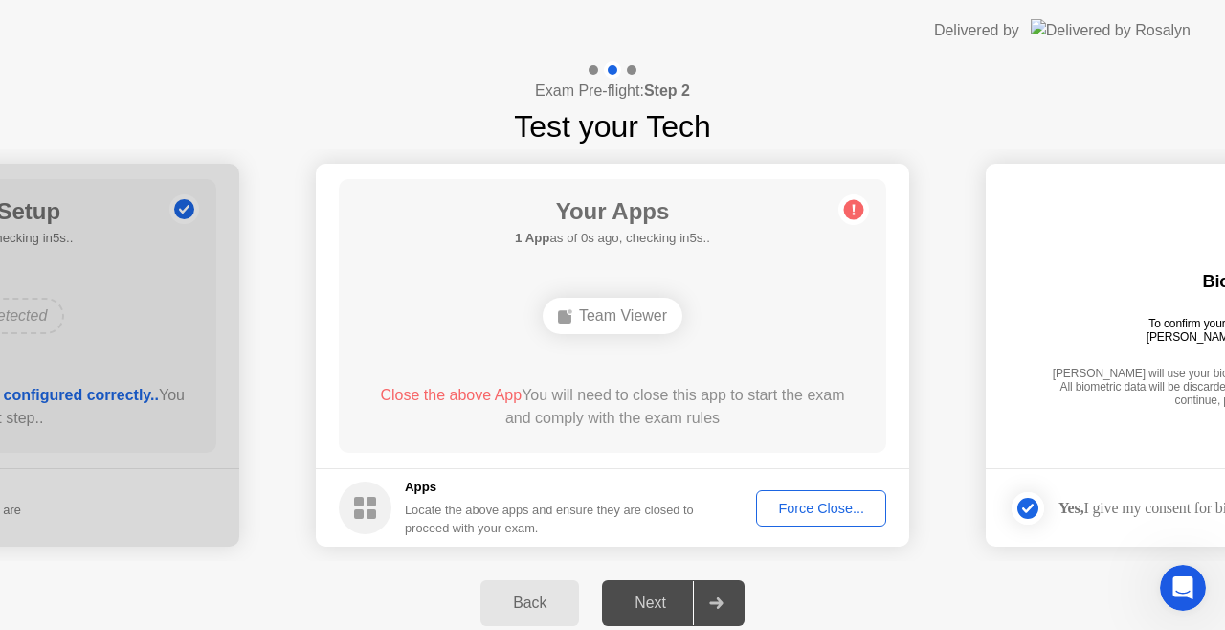
click at [788, 513] on div "Force Close..." at bounding box center [821, 508] width 117 height 15
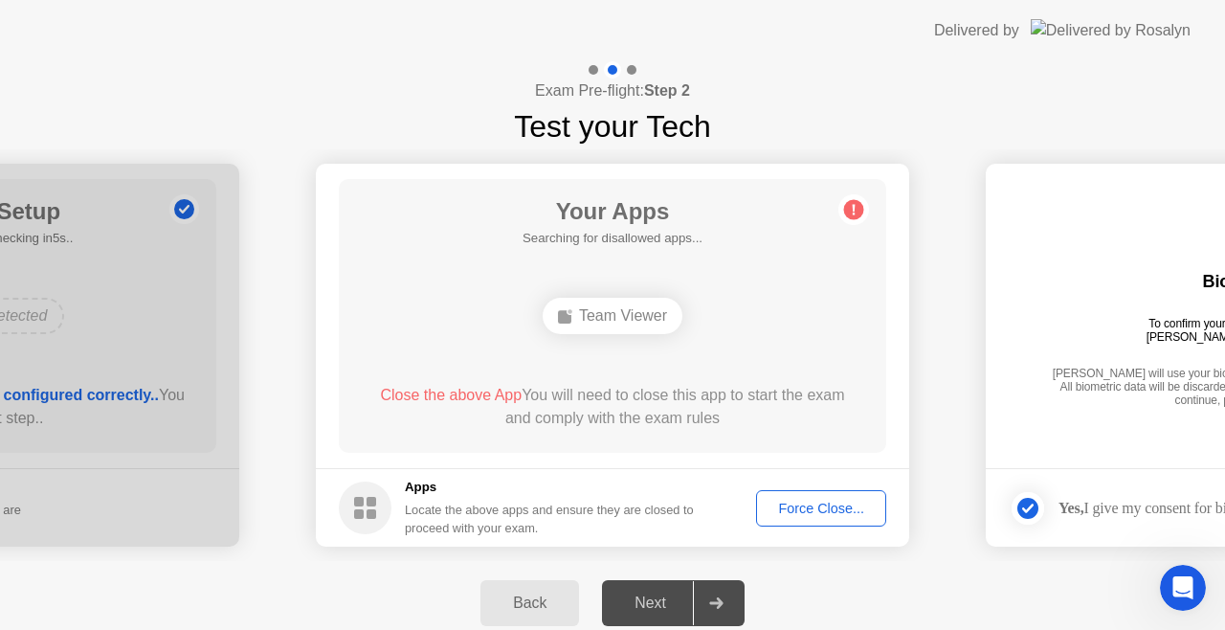
drag, startPoint x: 1131, startPoint y: 232, endPoint x: 1064, endPoint y: 36, distance: 206.5
click at [1064, 36] on app-layout-with-logo "**********" at bounding box center [612, 322] width 1225 height 645
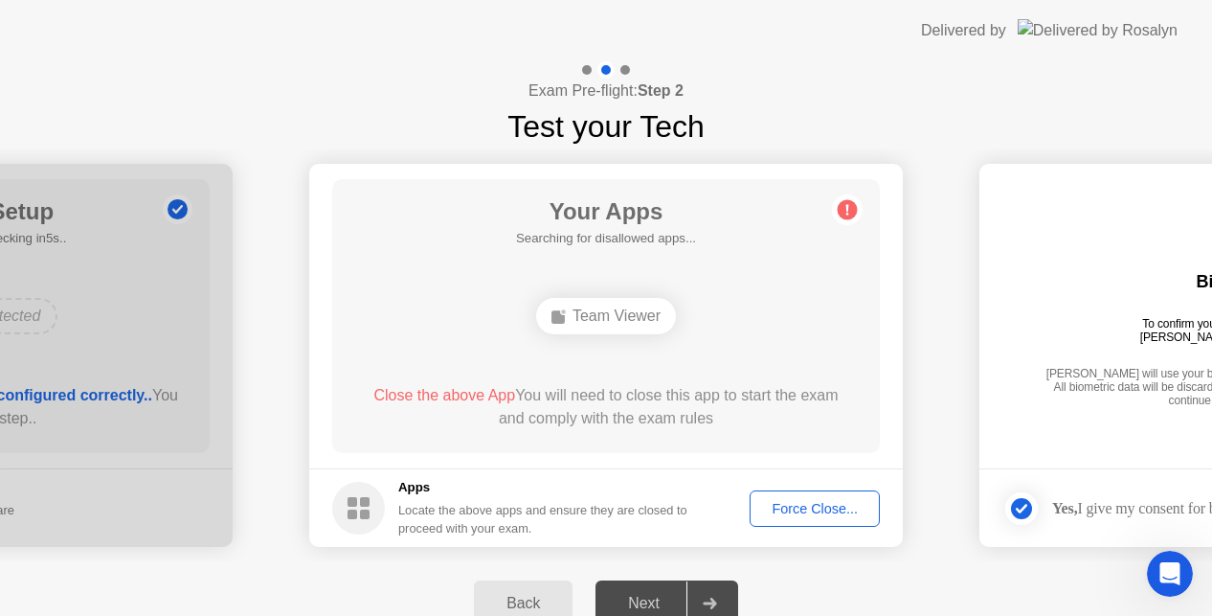
click at [557, 594] on div "Back" at bounding box center [523, 602] width 87 height 17
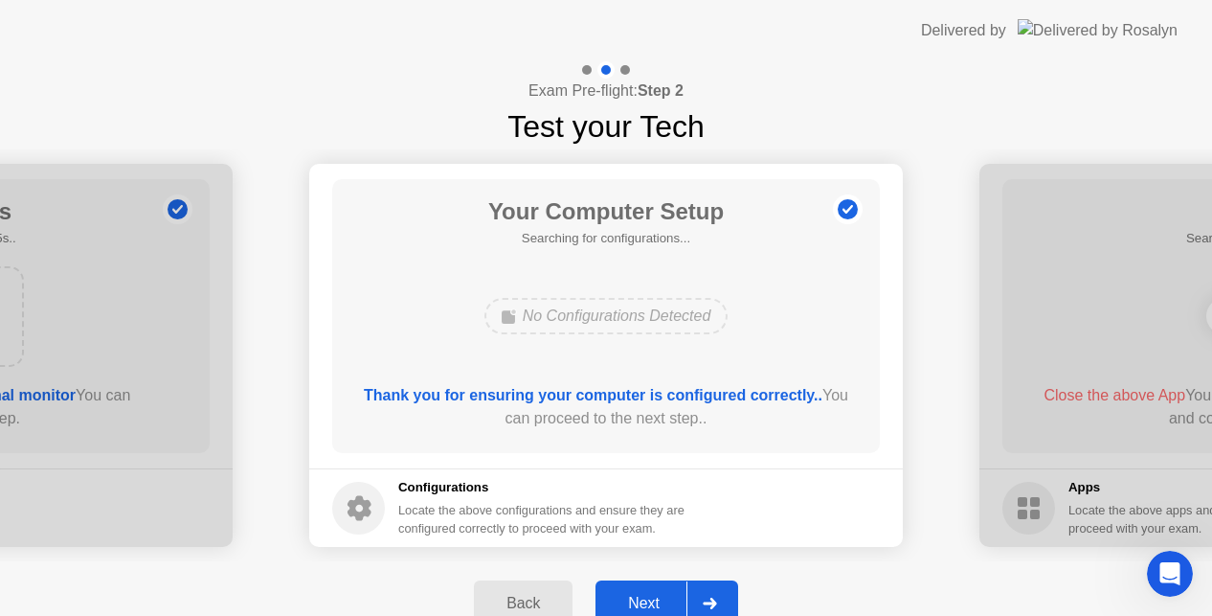
click at [549, 586] on button "Back" at bounding box center [523, 603] width 99 height 46
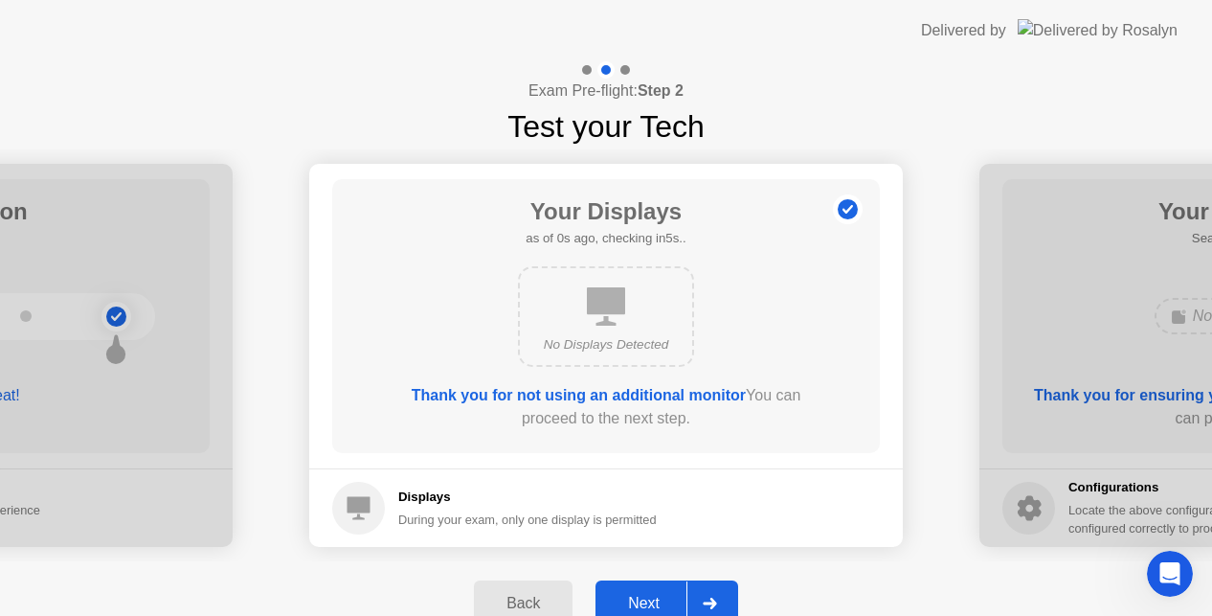
click at [537, 594] on div "Back" at bounding box center [523, 602] width 87 height 17
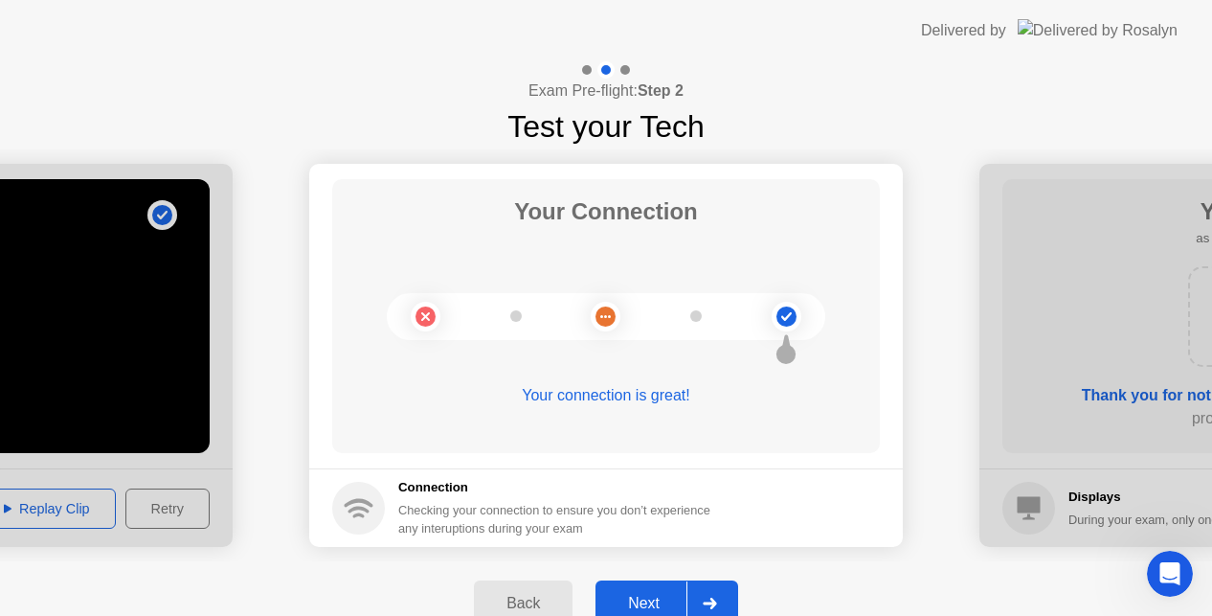
click at [537, 594] on div "Back" at bounding box center [523, 602] width 87 height 17
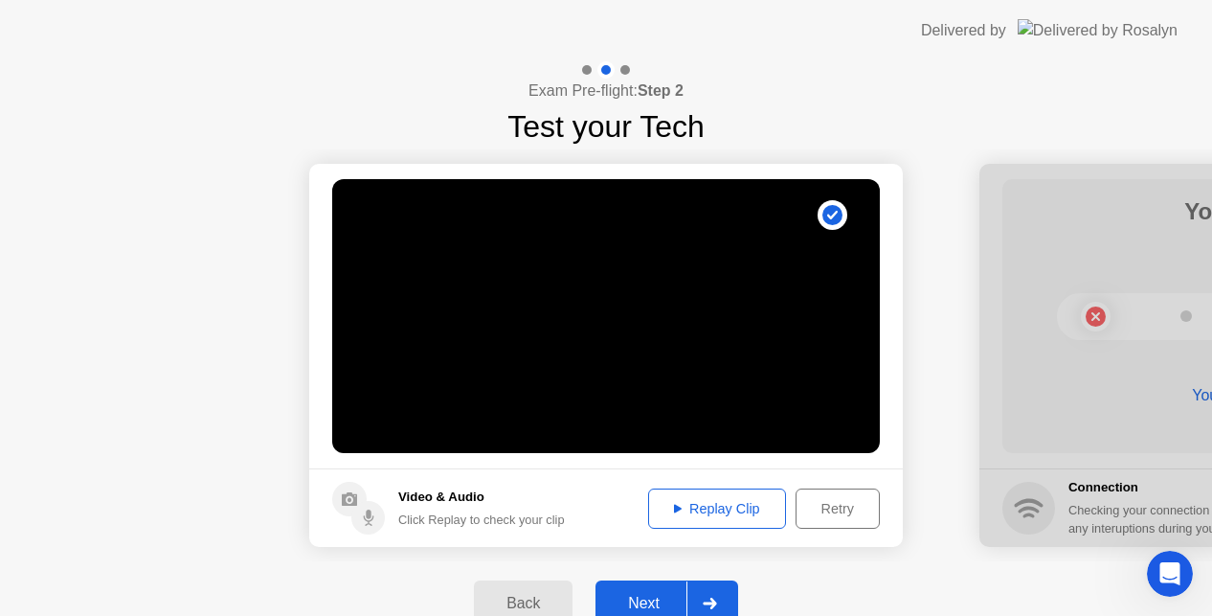
click at [537, 594] on div "Back" at bounding box center [523, 602] width 87 height 17
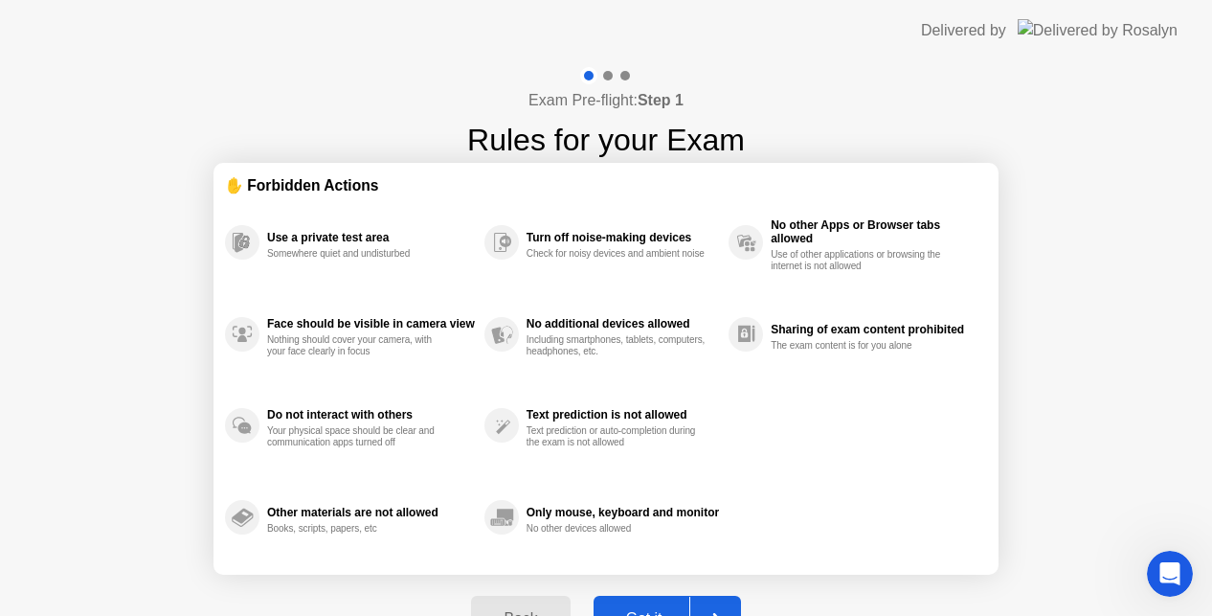
click at [607, 414] on div "Text prediction is not allowed" at bounding box center [622, 414] width 192 height 13
click at [592, 509] on div "Only mouse, keyboard and monitor" at bounding box center [622, 511] width 192 height 13
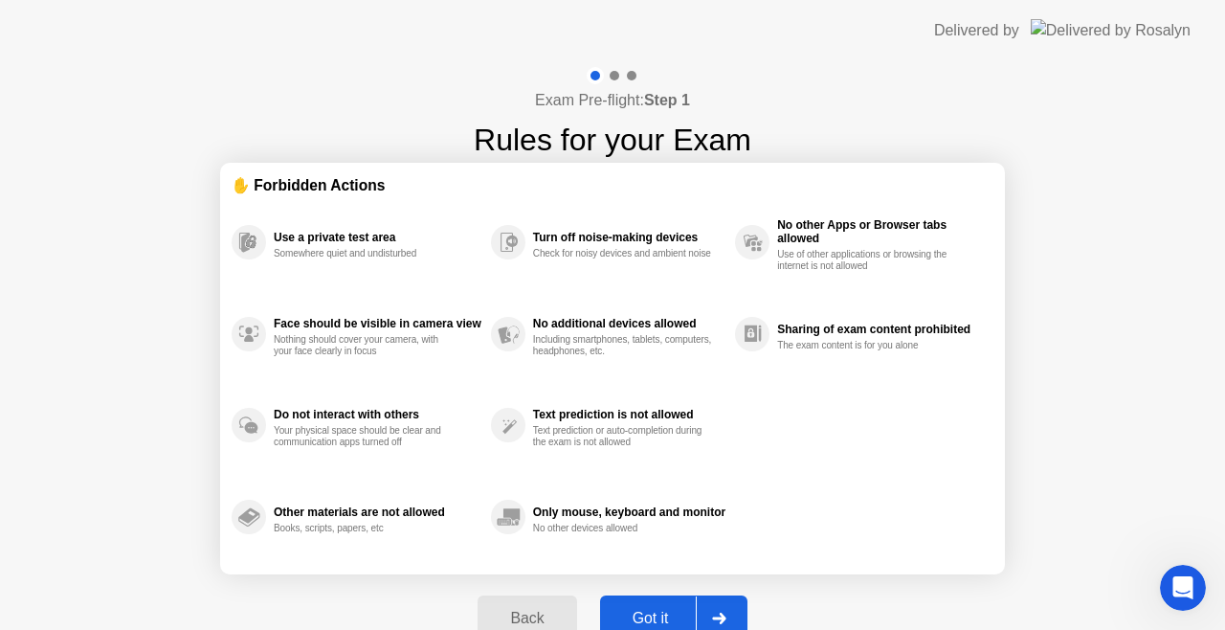
click at [710, 609] on div at bounding box center [719, 618] width 46 height 44
select select "**********"
select select "*******"
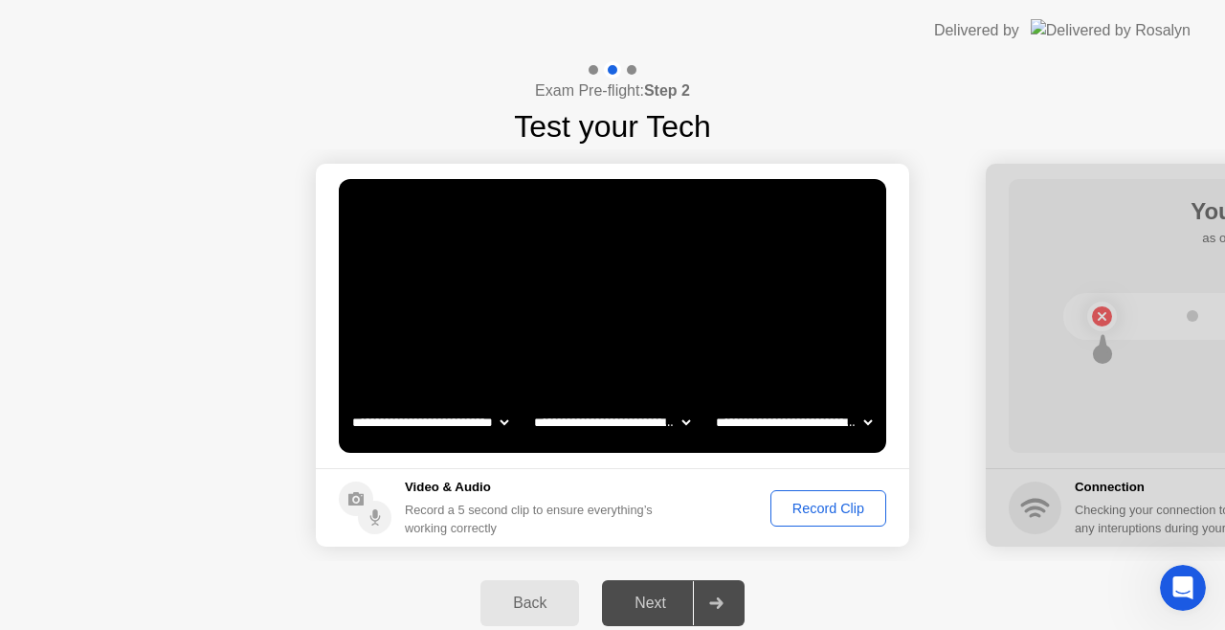
click at [833, 504] on div "Record Clip" at bounding box center [828, 508] width 102 height 15
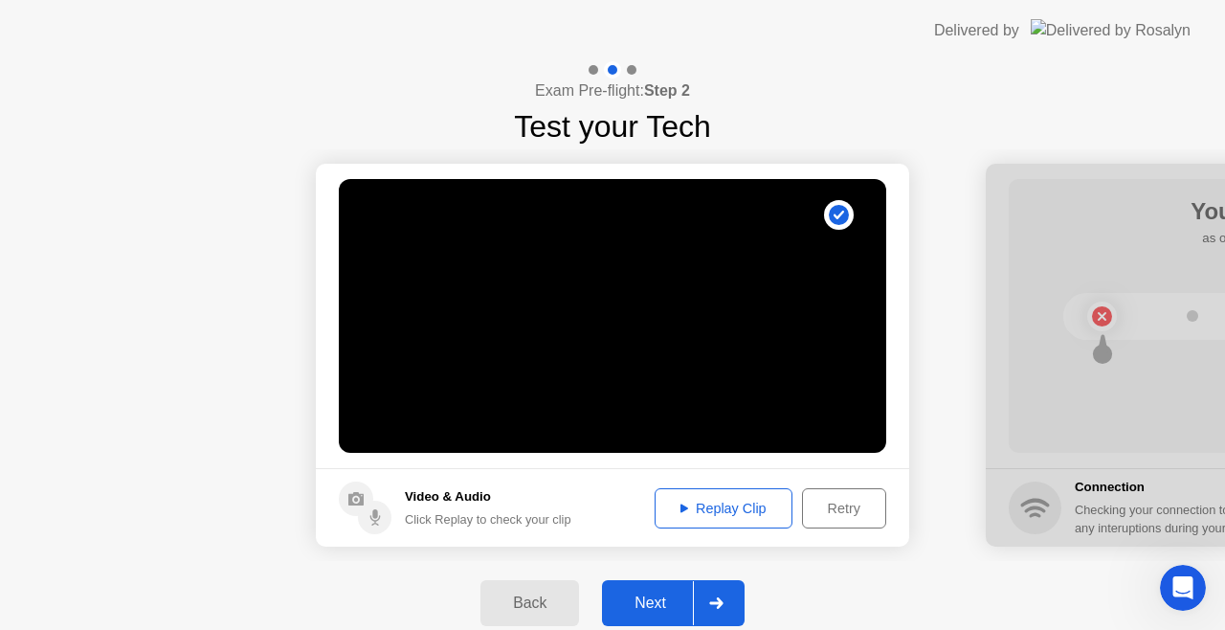
click at [712, 590] on div at bounding box center [716, 603] width 46 height 44
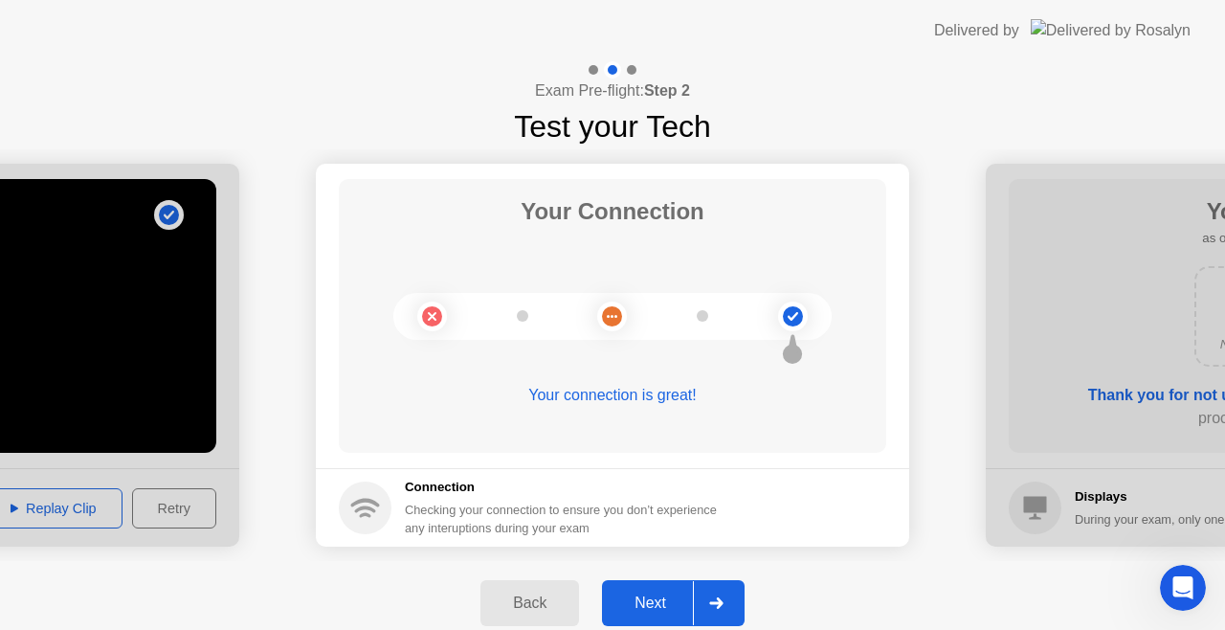
click at [728, 602] on div at bounding box center [716, 603] width 46 height 44
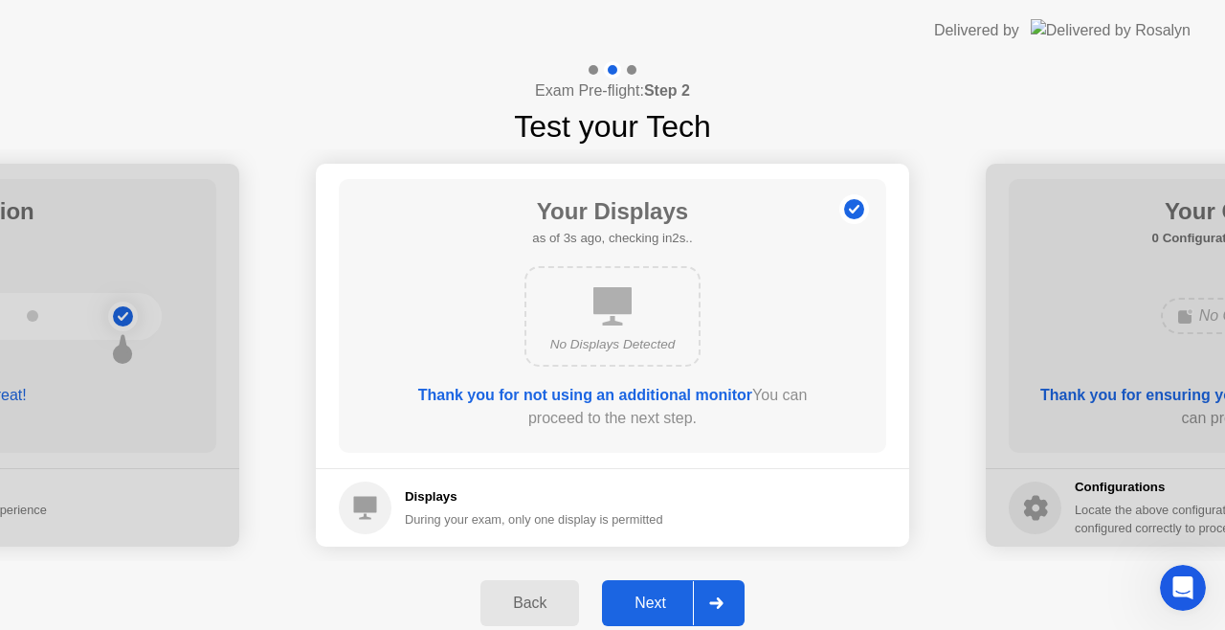
click at [720, 607] on icon at bounding box center [715, 602] width 13 height 11
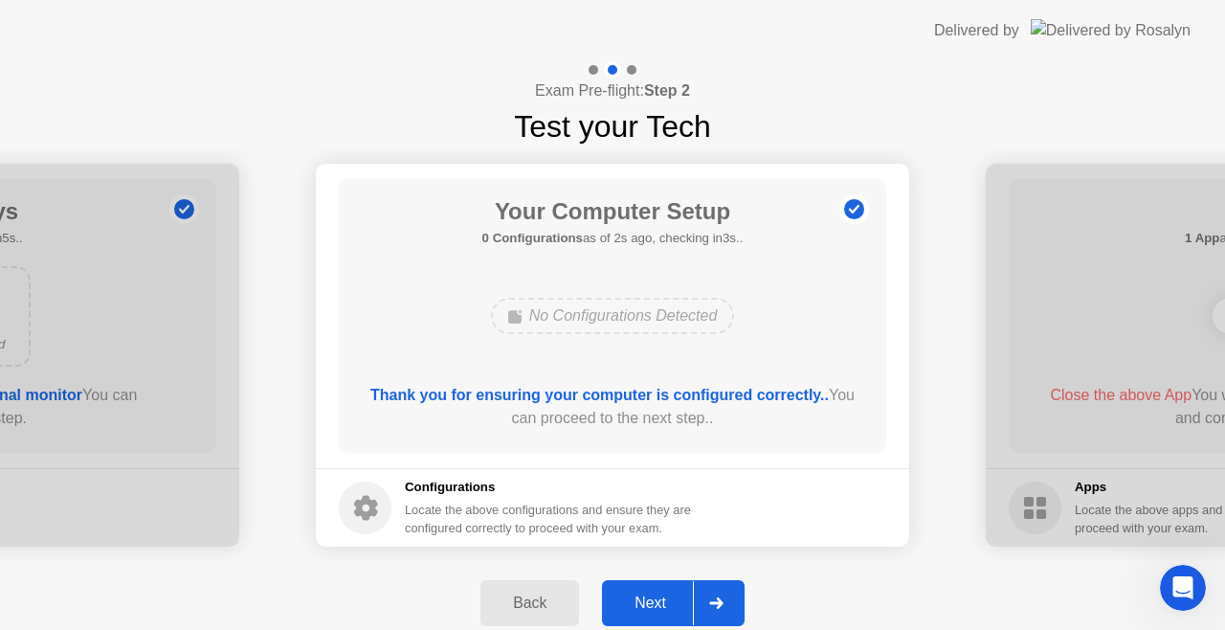
click at [712, 607] on icon at bounding box center [716, 602] width 14 height 11
